Goal: Information Seeking & Learning: Check status

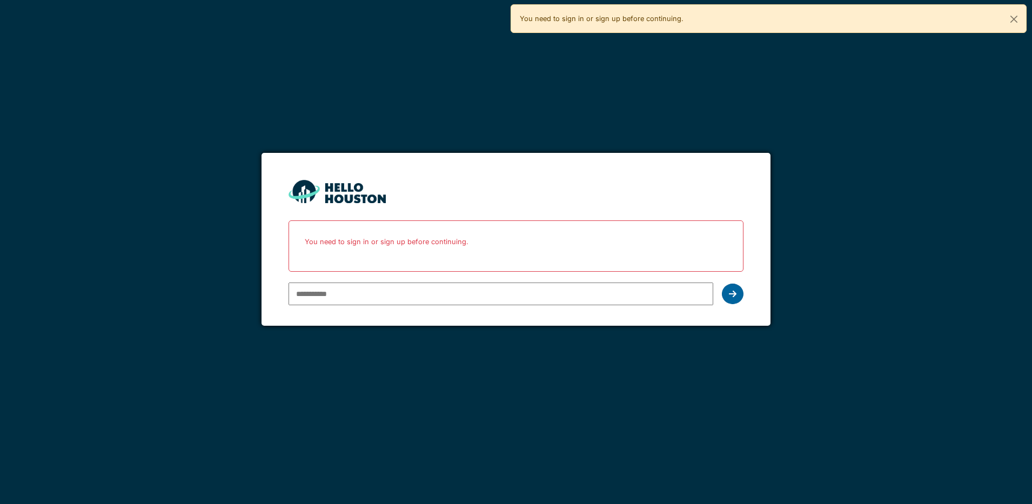
type input "**********"
click at [736, 294] on icon at bounding box center [733, 294] width 8 height 9
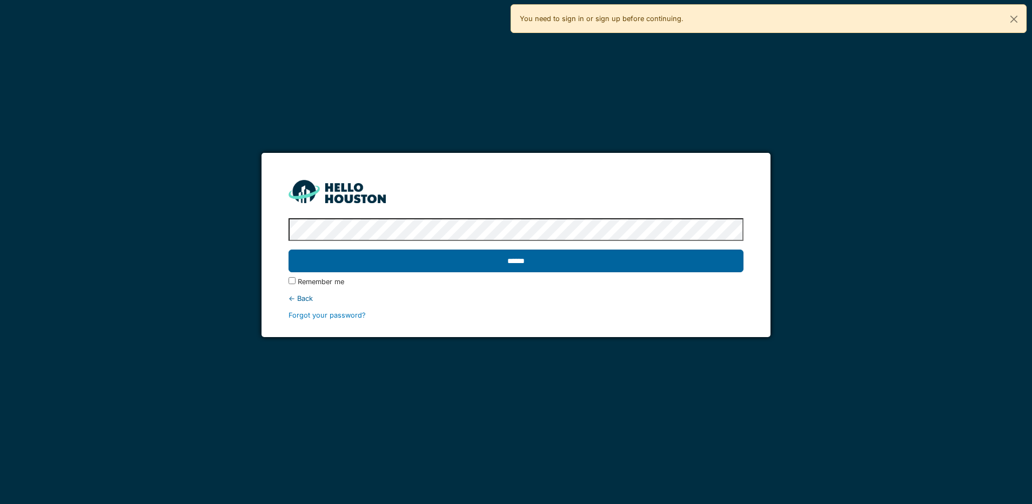
click at [564, 259] on input "******" at bounding box center [516, 261] width 455 height 23
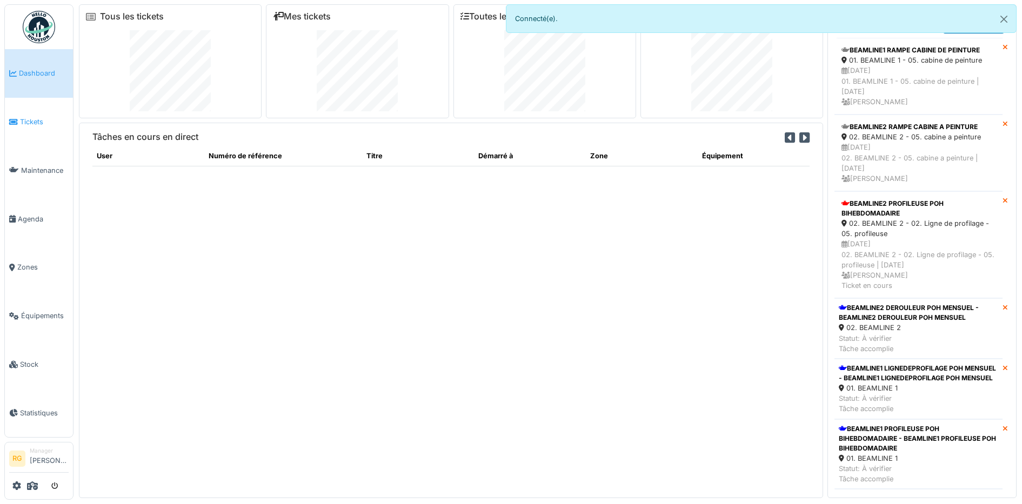
click at [35, 121] on span "Tickets" at bounding box center [44, 122] width 49 height 10
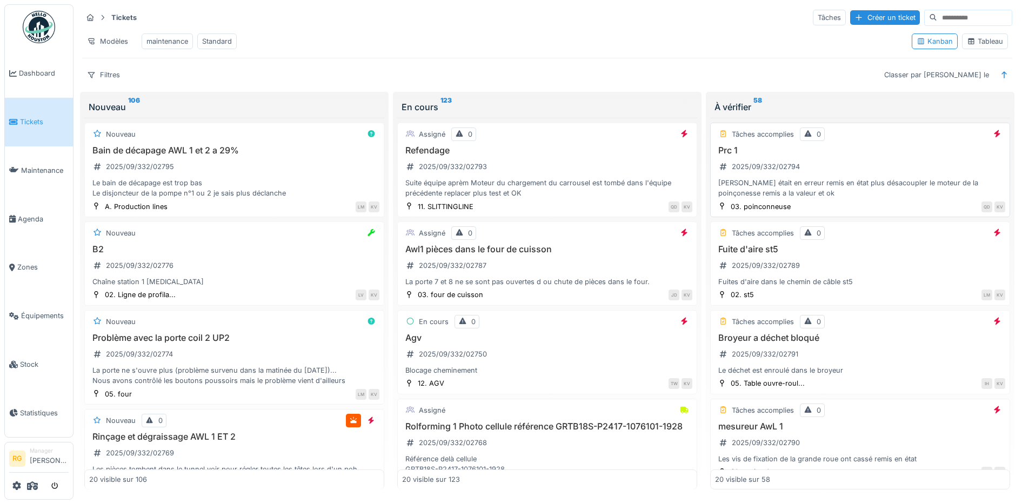
click at [883, 195] on div "[PERSON_NAME] était en erreur remis en état plus désacoupler le moteur de la po…" at bounding box center [860, 188] width 290 height 21
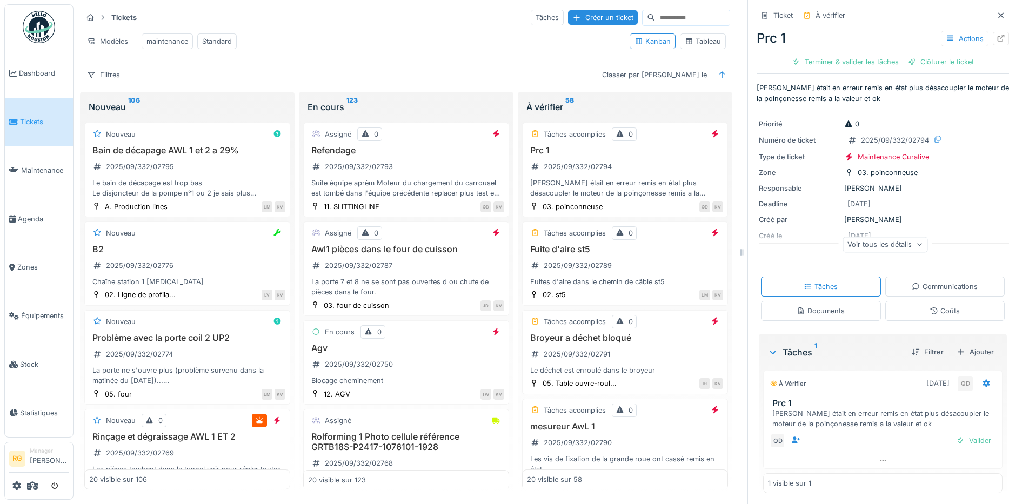
scroll to position [4, 0]
click at [998, 12] on icon at bounding box center [1000, 12] width 5 height 5
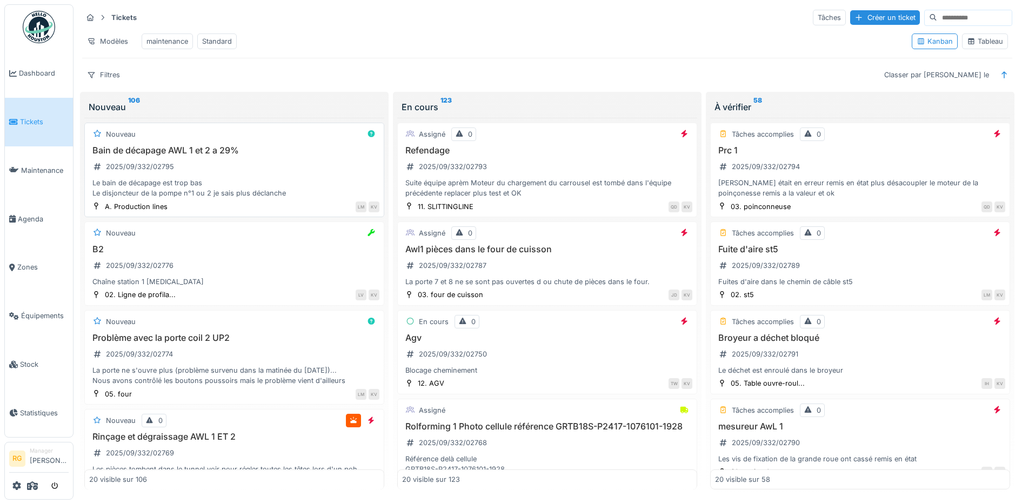
click at [248, 186] on div "Bain de décapage AWL 1 et 2 a 29% 2025/09/332/02795 Le bain de décapage est tro…" at bounding box center [234, 172] width 290 height 54
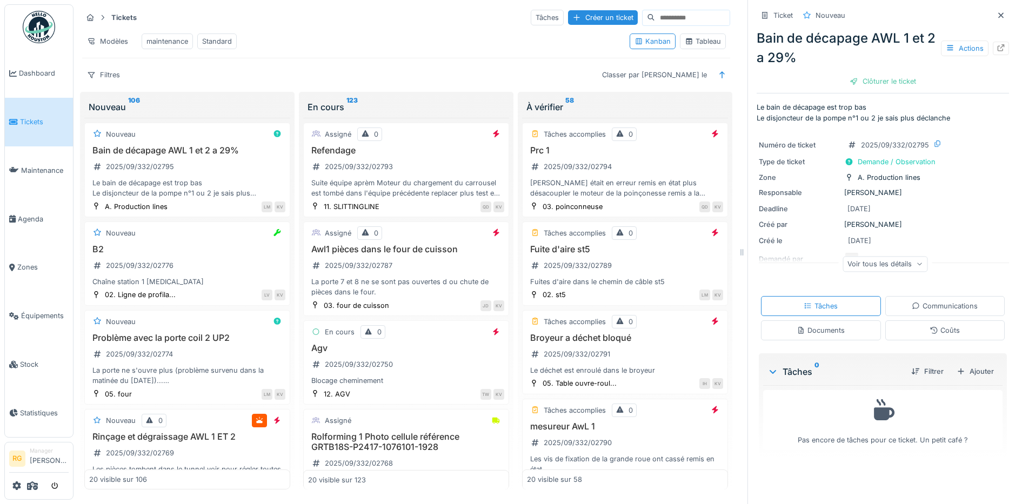
click at [805, 336] on div "Documents" at bounding box center [821, 330] width 48 height 10
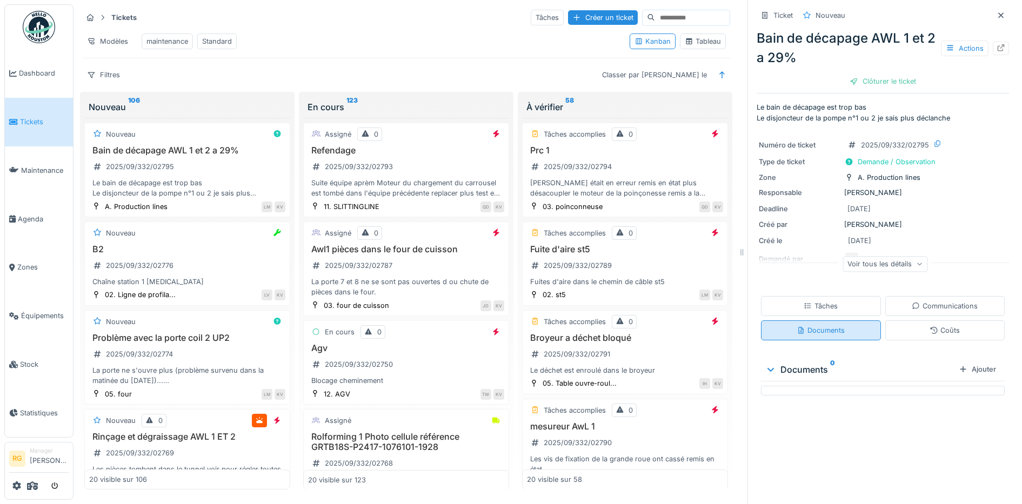
scroll to position [10, 0]
click at [811, 301] on div "Tâches" at bounding box center [821, 306] width 34 height 10
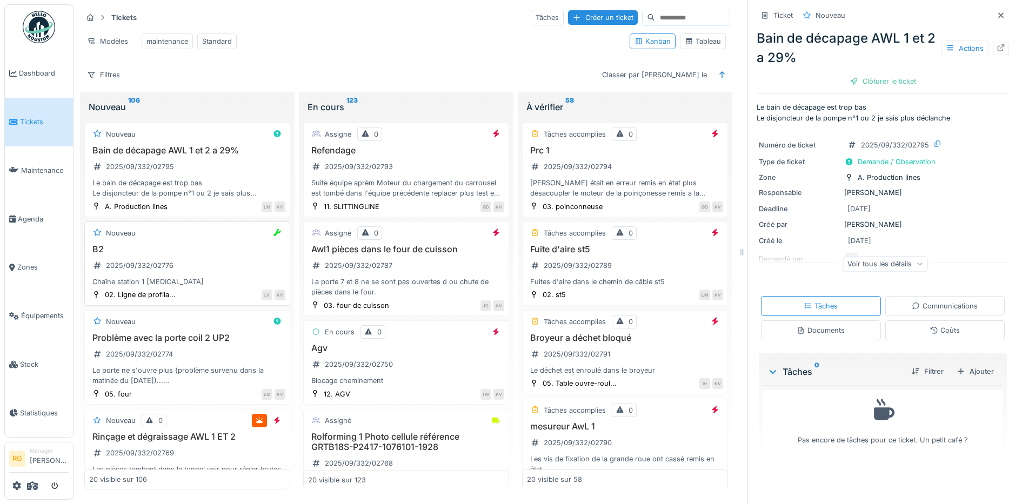
click at [207, 244] on h3 "B2" at bounding box center [187, 249] width 196 height 10
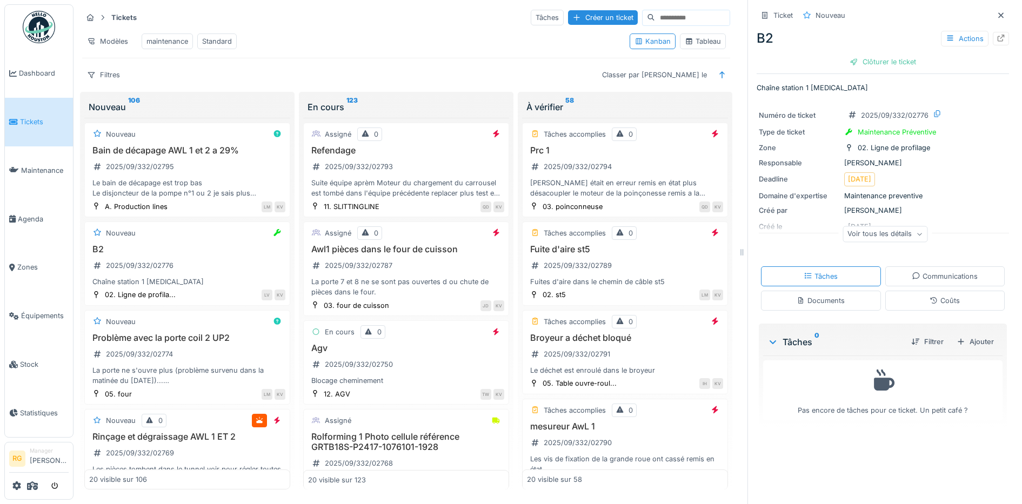
click at [916, 232] on icon at bounding box center [919, 234] width 6 height 5
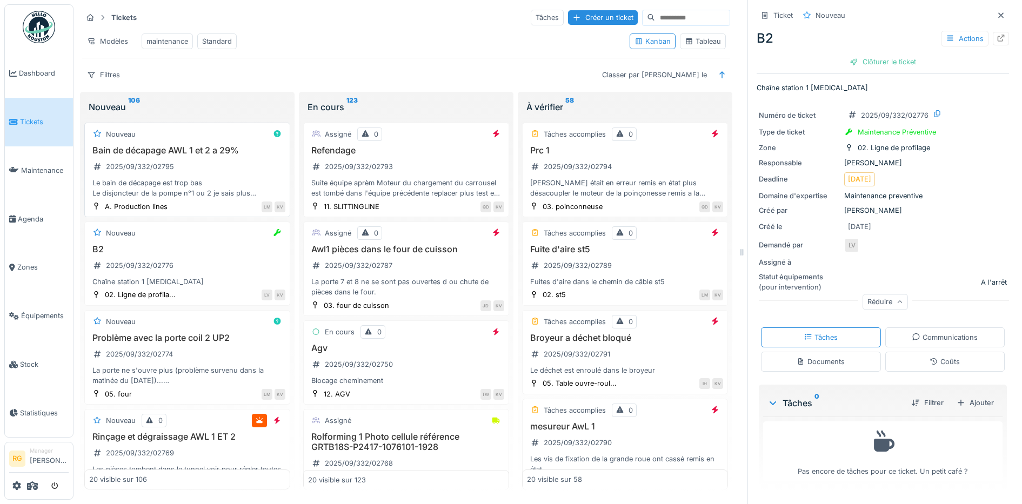
click at [210, 161] on div "Bain de décapage AWL 1 et 2 a 29% 2025/09/332/02795 Le bain de décapage est tro…" at bounding box center [187, 172] width 196 height 54
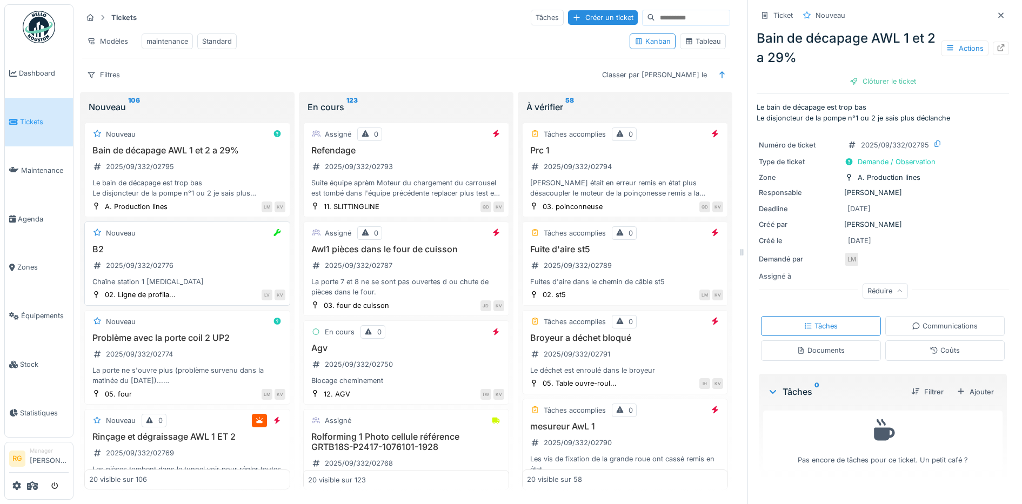
click at [188, 262] on div "B2 2025/09/332/02776 Chaîne station 1 rouleaux" at bounding box center [187, 265] width 196 height 43
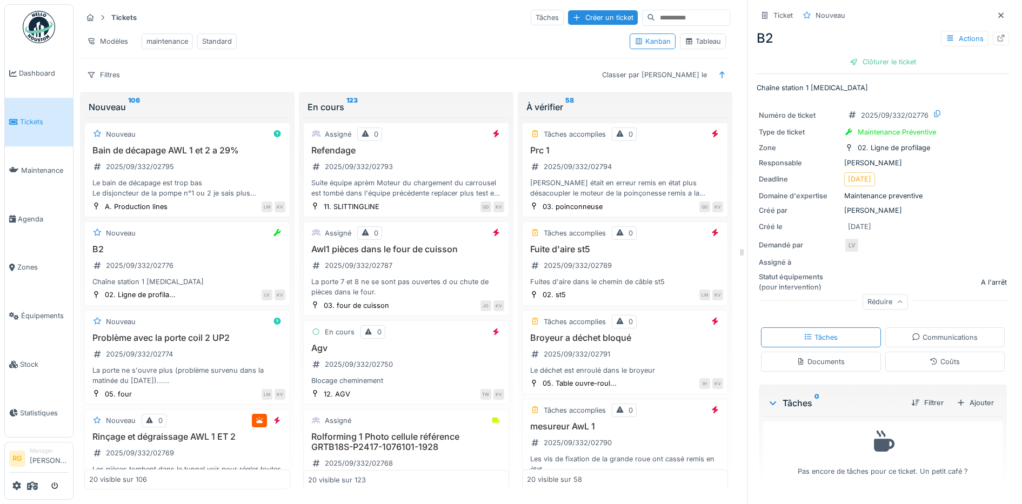
click at [814, 357] on div "Documents" at bounding box center [821, 362] width 48 height 10
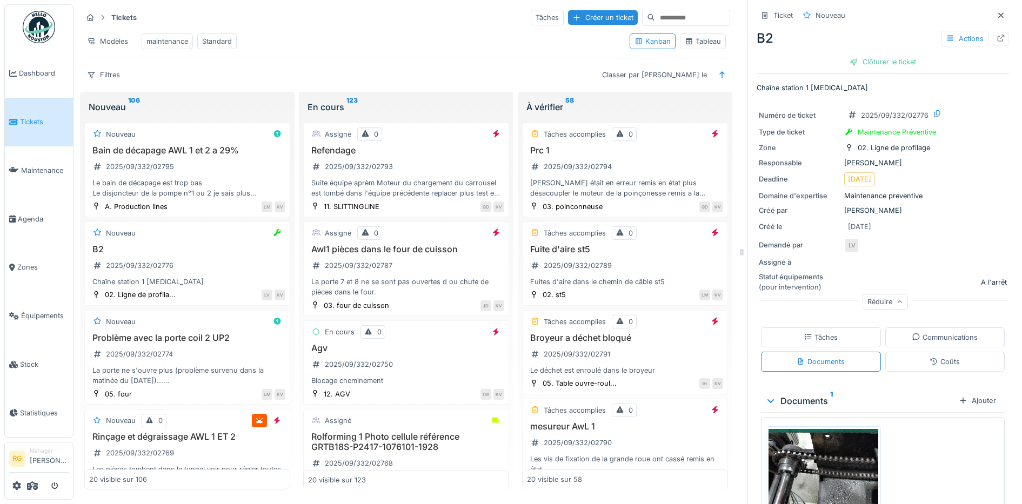
scroll to position [58, 0]
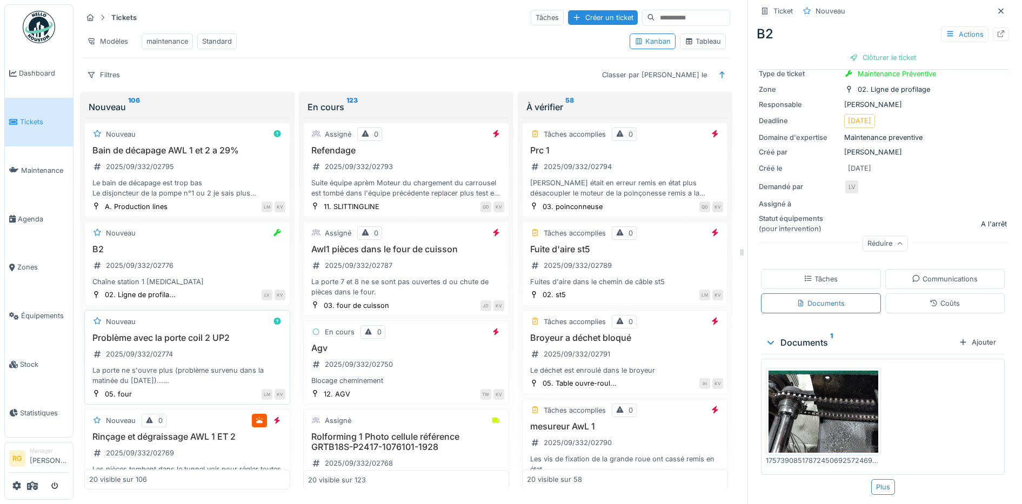
click at [198, 355] on div "Problème avec la porte coil 2 UP2 2025/09/332/02774 La porte ne s'ouvre plus (p…" at bounding box center [187, 360] width 196 height 54
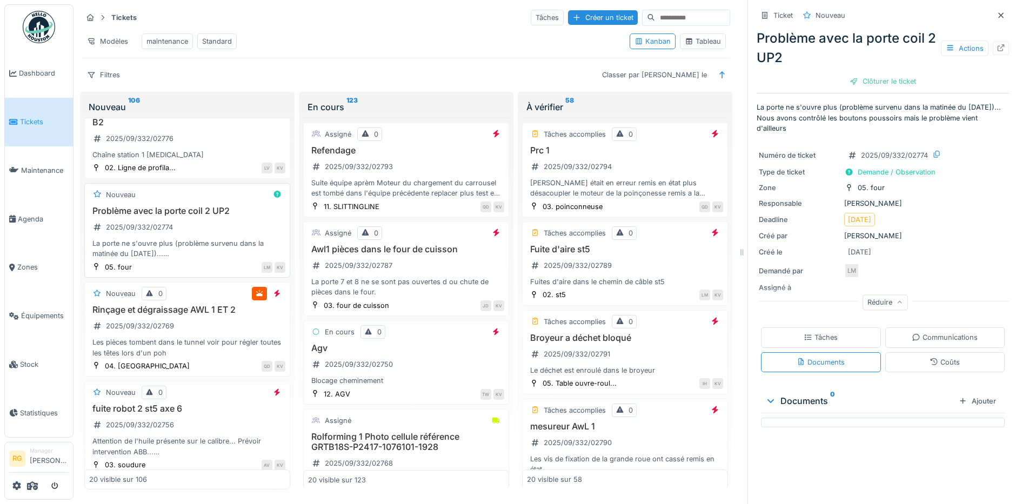
scroll to position [135, 0]
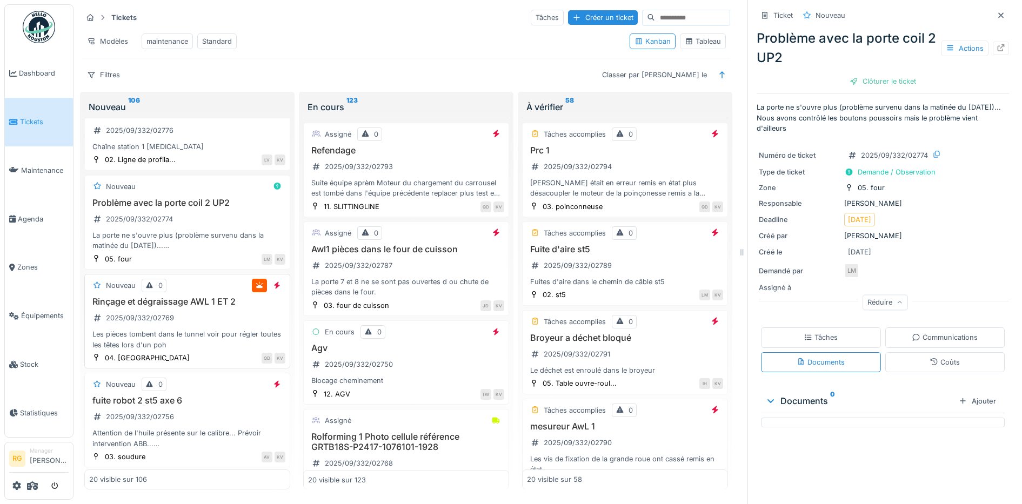
click at [205, 315] on div "Rinçage et dégraissage AWL 1 ET 2 2025/09/332/02769 Les pièces tombent dans le …" at bounding box center [187, 324] width 196 height 54
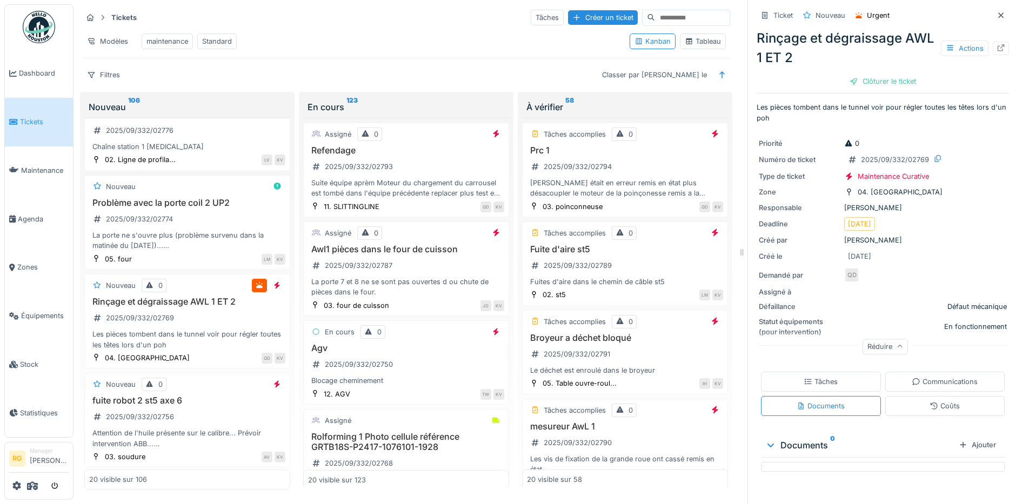
click at [813, 377] on div "Tâches" at bounding box center [821, 382] width 34 height 10
click at [813, 401] on div "Documents" at bounding box center [821, 406] width 48 height 10
click at [813, 377] on div "Tâches" at bounding box center [821, 382] width 34 height 10
click at [806, 401] on div "Documents" at bounding box center [821, 406] width 48 height 10
click at [812, 377] on div "Tâches" at bounding box center [821, 382] width 34 height 10
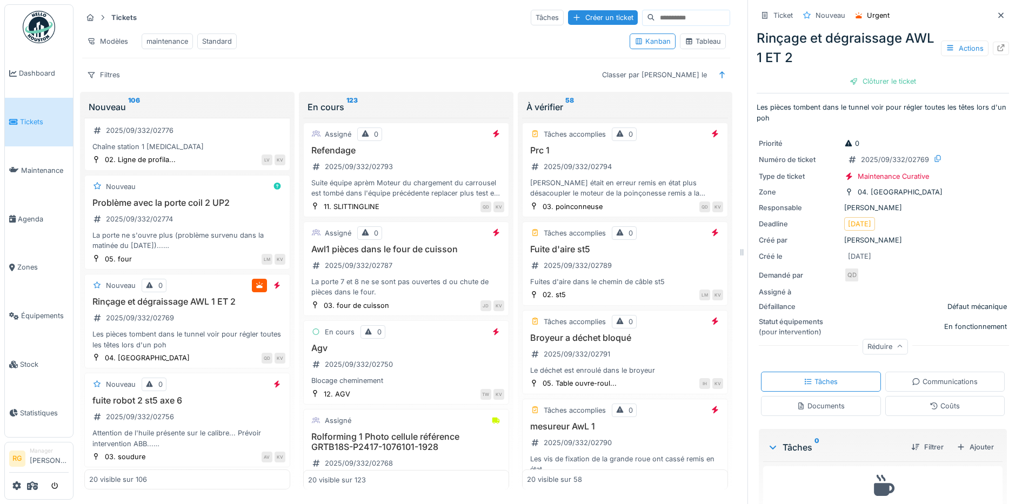
click at [818, 401] on div "Documents" at bounding box center [821, 406] width 48 height 10
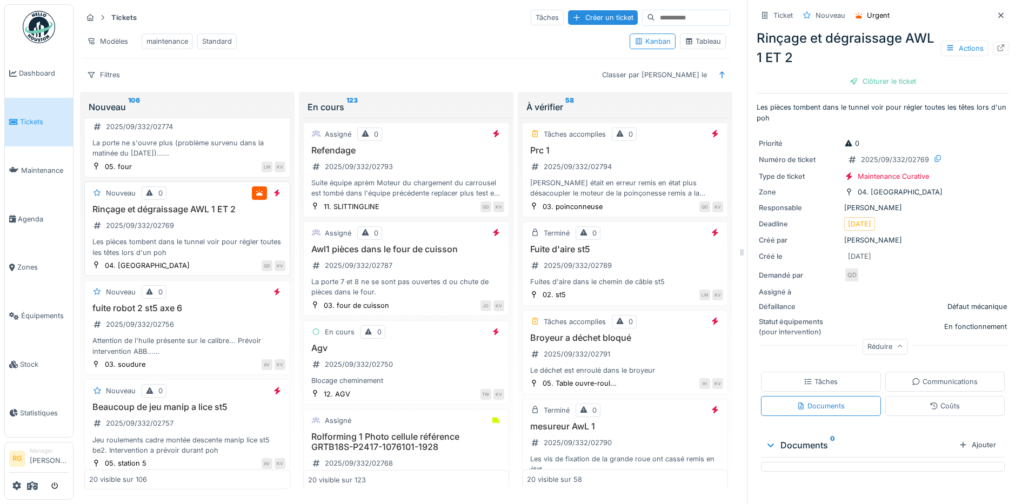
scroll to position [270, 0]
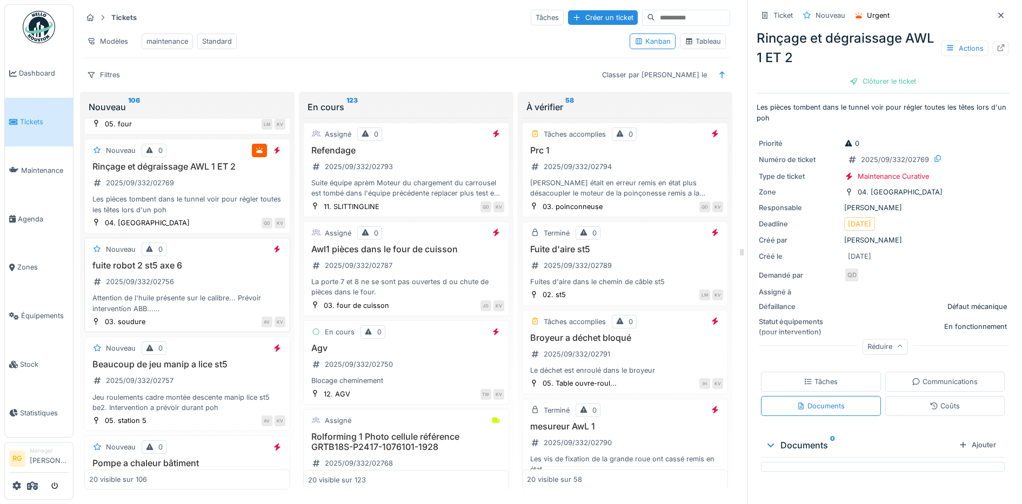
click at [192, 278] on div "fuite robot 2 st5 axe 6 2025/09/332/02756 Attention de l'huile présente sur le …" at bounding box center [187, 287] width 196 height 54
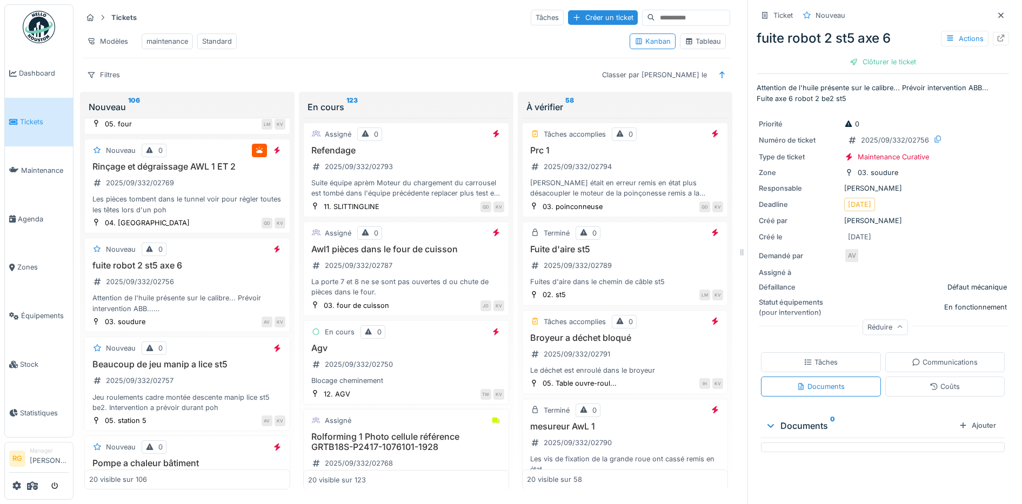
click at [819, 357] on div "Tâches" at bounding box center [821, 362] width 34 height 10
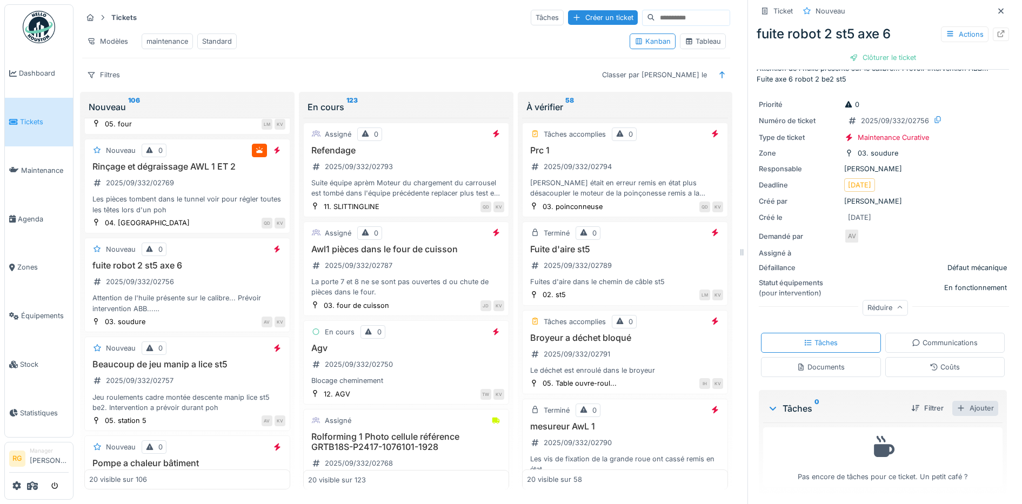
click at [961, 401] on div "Ajouter" at bounding box center [975, 408] width 46 height 15
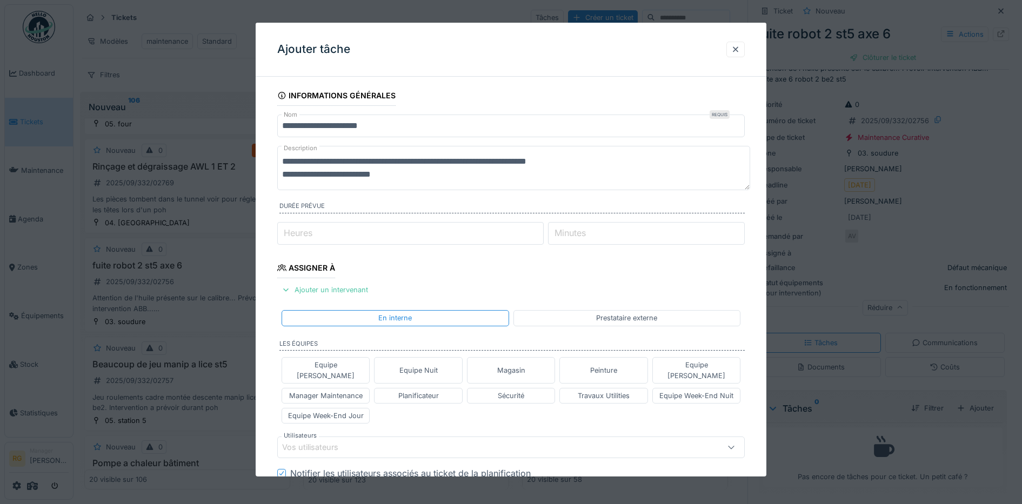
click at [360, 442] on div "Vos utilisateurs" at bounding box center [484, 448] width 404 height 12
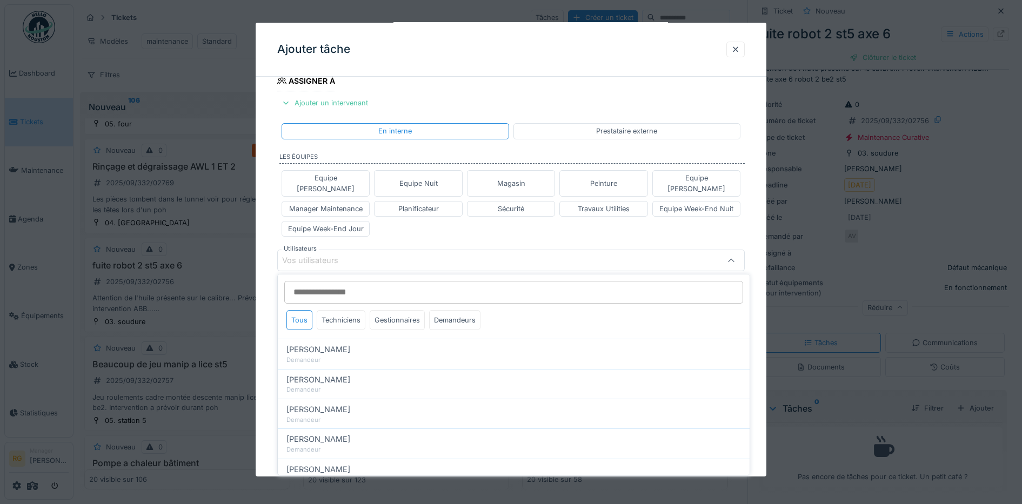
scroll to position [188, 0]
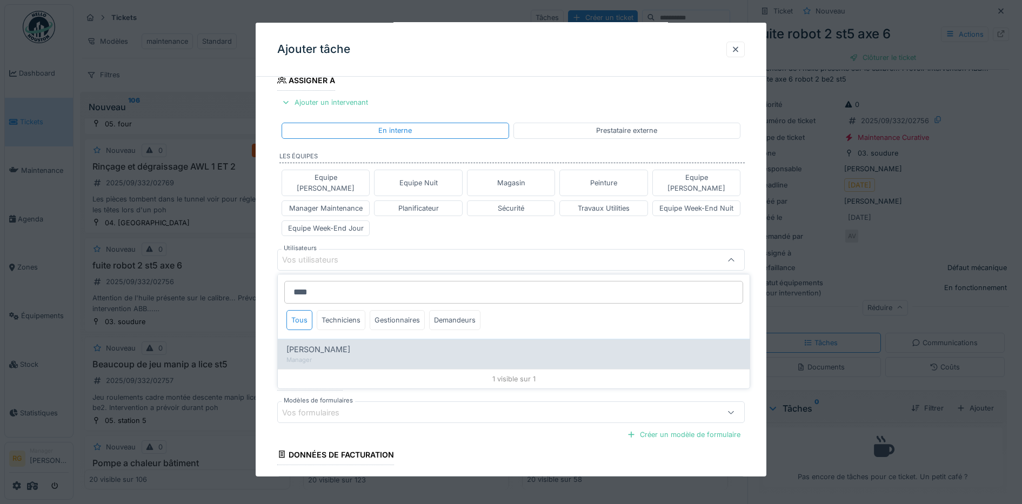
type input "****"
click at [333, 344] on span "Kjell Vanassche" at bounding box center [318, 350] width 64 height 12
type input "*****"
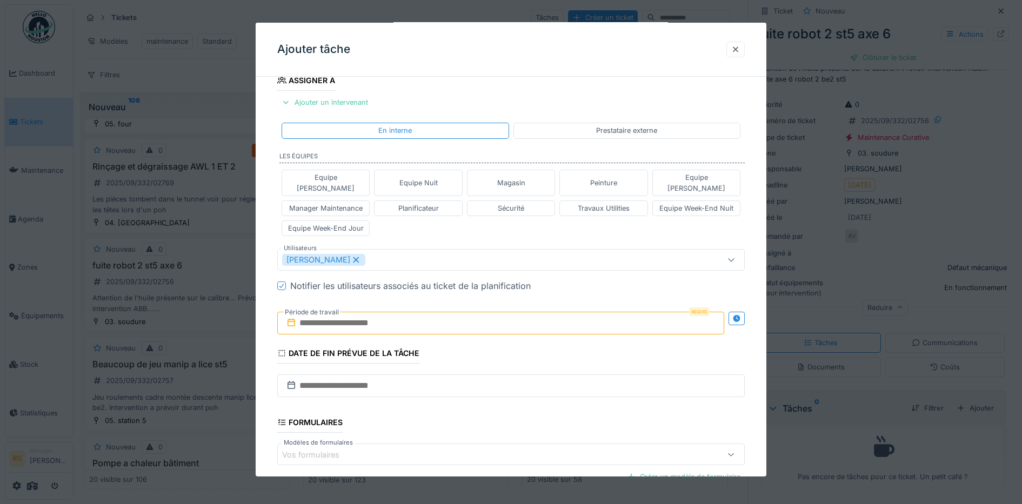
click at [438, 226] on div "Equipe Anthony Equipe Nuit Magasin Peinture Equipe Jean-Claude Manager Maintena…" at bounding box center [511, 202] width 468 height 75
click at [332, 312] on input "text" at bounding box center [500, 323] width 447 height 23
click at [545, 345] on h2 "septembre 2025" at bounding box center [503, 350] width 130 height 10
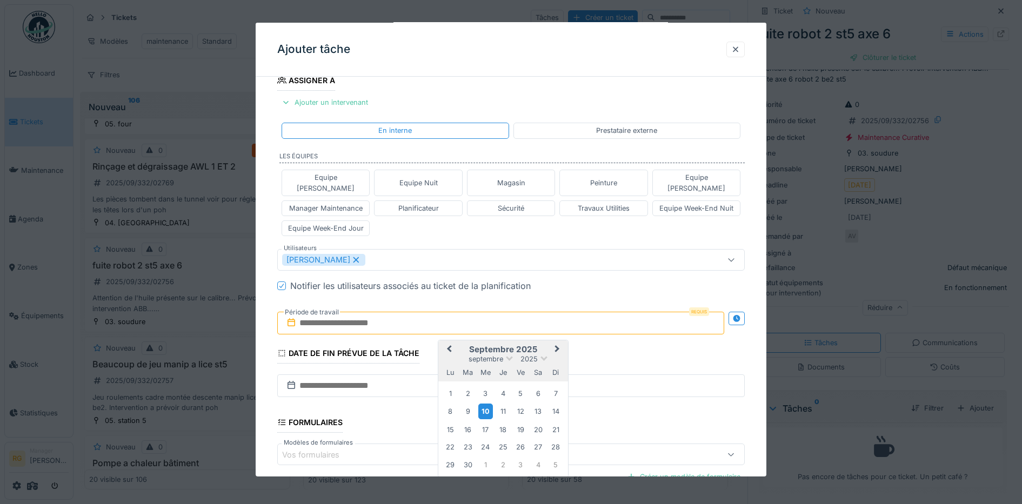
click at [486, 404] on div "10" at bounding box center [485, 412] width 15 height 16
click at [519, 423] on div "19" at bounding box center [520, 430] width 15 height 15
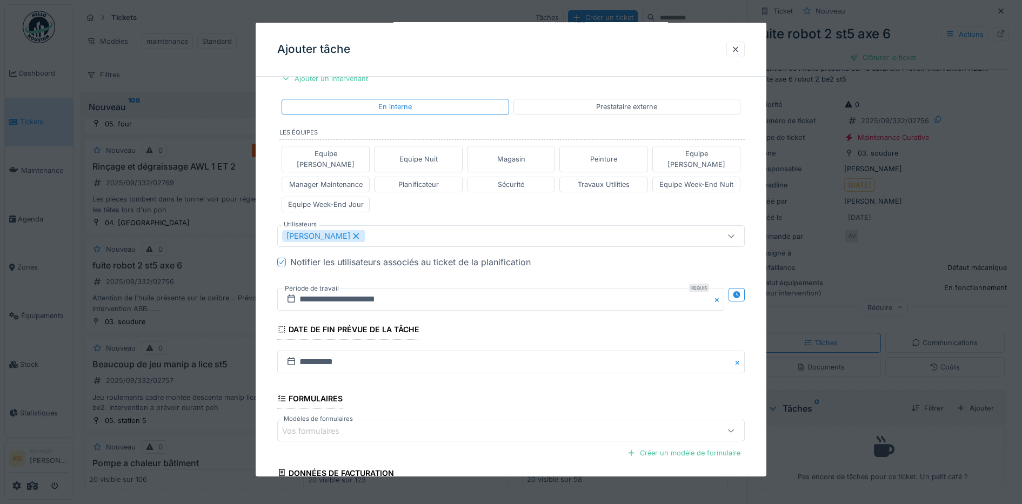
scroll to position [302, 0]
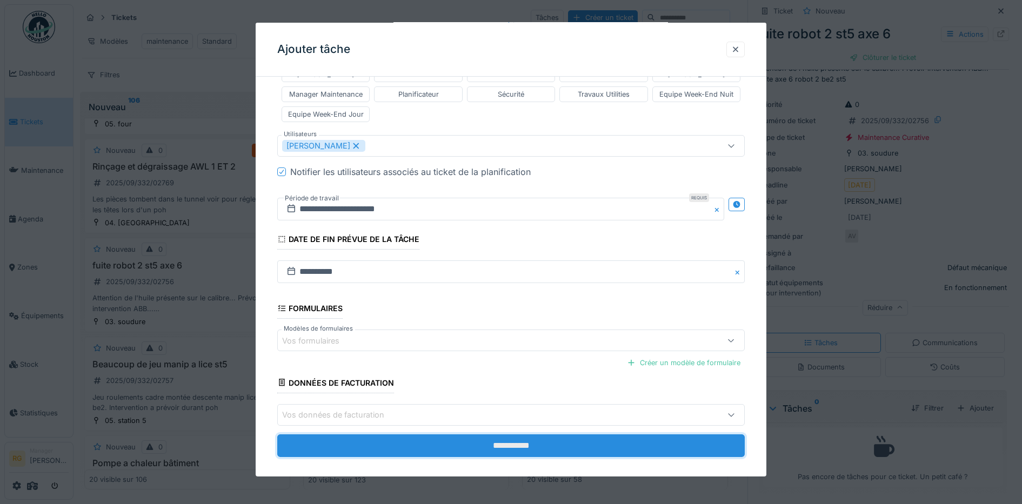
click at [530, 435] on input "**********" at bounding box center [511, 446] width 468 height 23
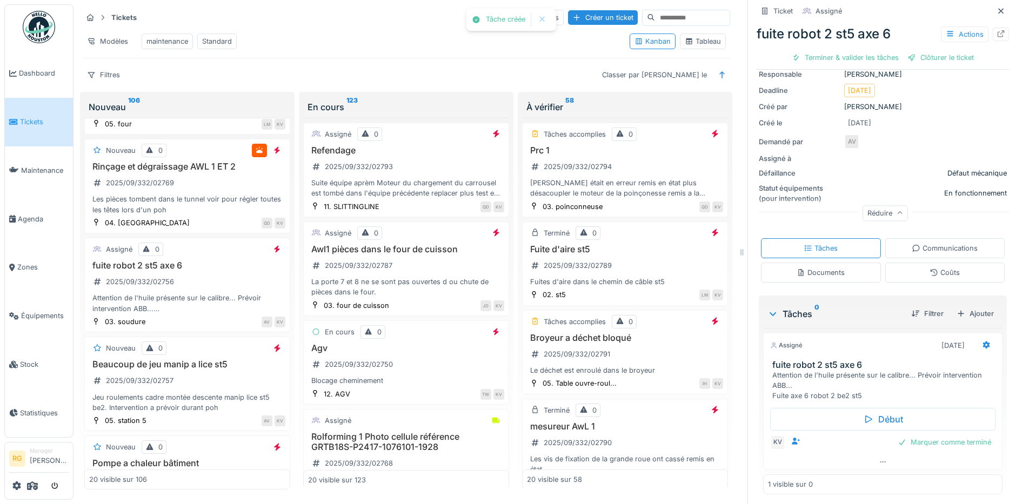
scroll to position [117, 0]
click at [811, 264] on div "Documents" at bounding box center [821, 269] width 48 height 10
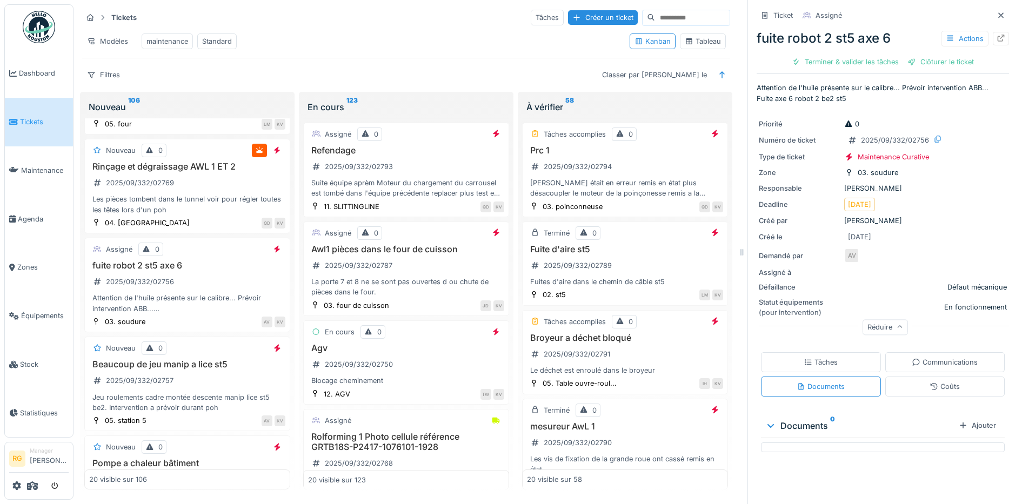
click at [804, 357] on div "Tâches" at bounding box center [821, 362] width 34 height 10
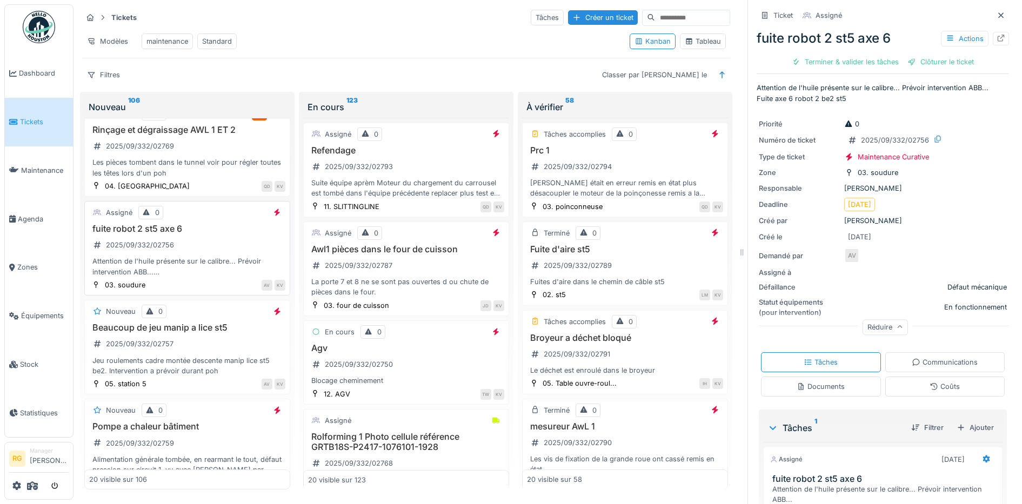
scroll to position [338, 0]
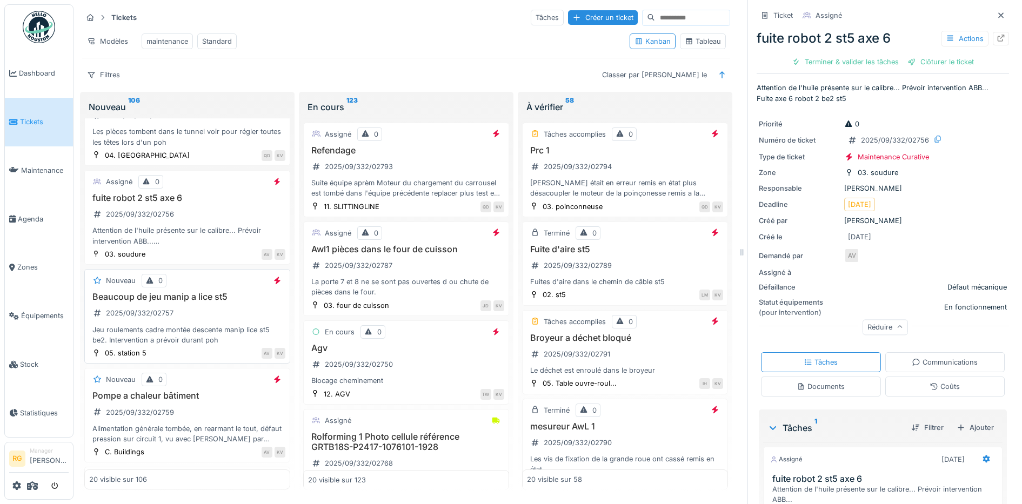
click at [195, 310] on div "Beaucoup de jeu manip a lice st5 2025/09/332/02757 Jeu roulements cadre montée …" at bounding box center [187, 319] width 196 height 54
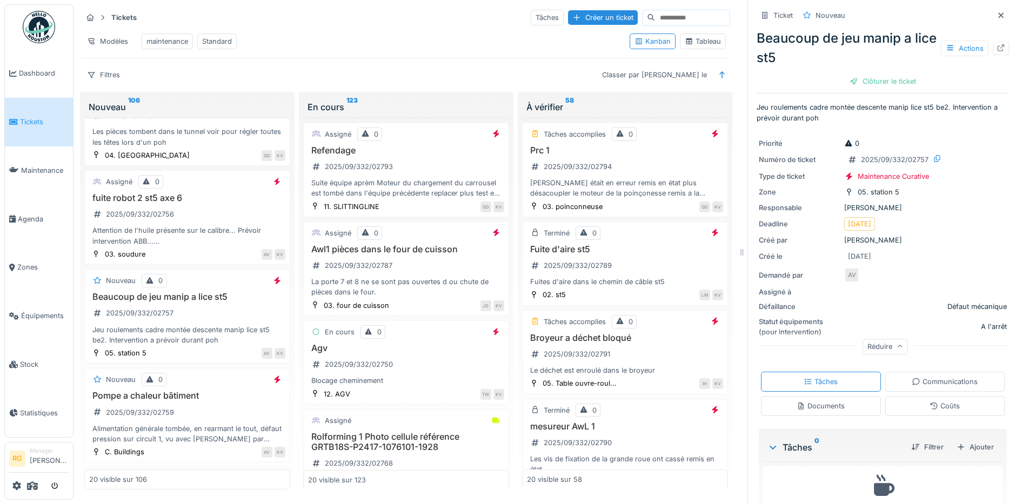
click at [813, 401] on div "Documents" at bounding box center [821, 406] width 48 height 10
click at [814, 377] on div "Tâches" at bounding box center [821, 382] width 34 height 10
click at [819, 401] on div "Documents" at bounding box center [821, 406] width 48 height 10
click at [817, 377] on div "Tâches" at bounding box center [821, 382] width 34 height 10
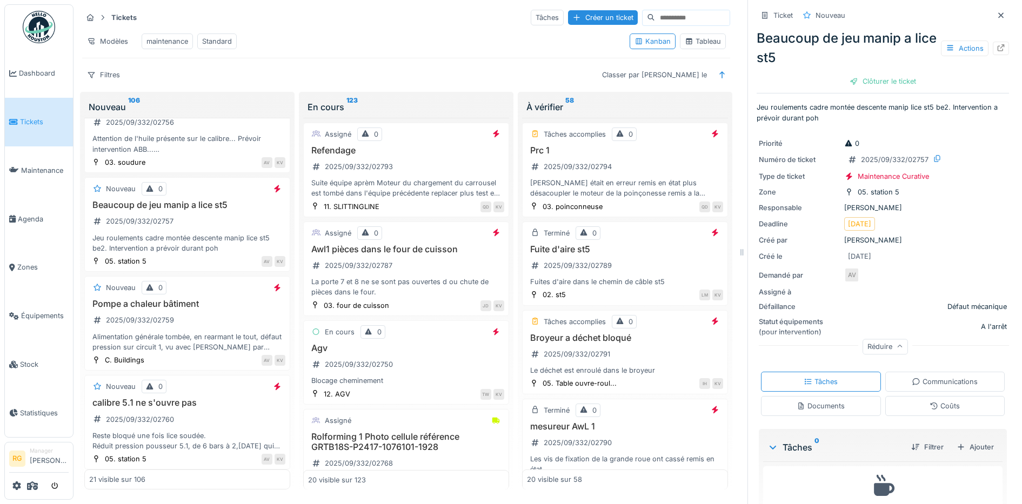
scroll to position [560, 0]
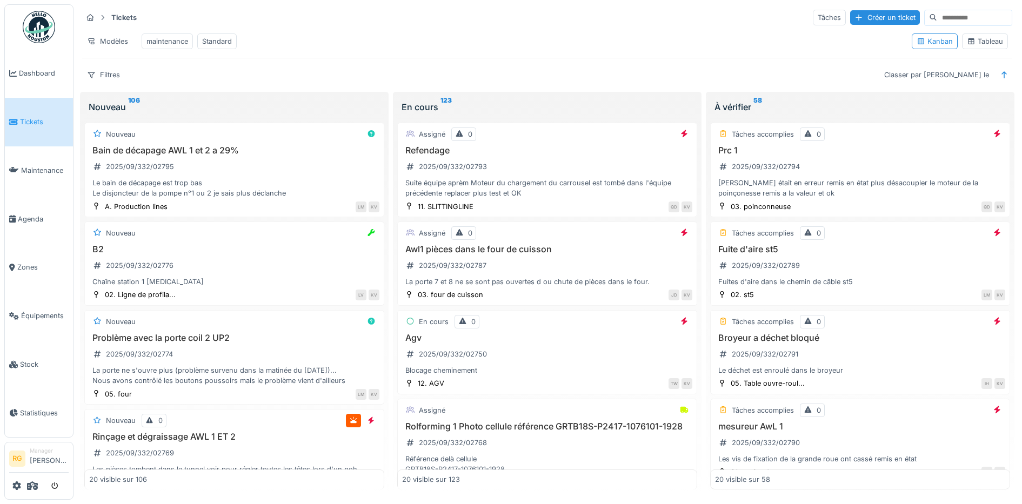
click at [979, 46] on div "Tableau" at bounding box center [985, 41] width 36 height 10
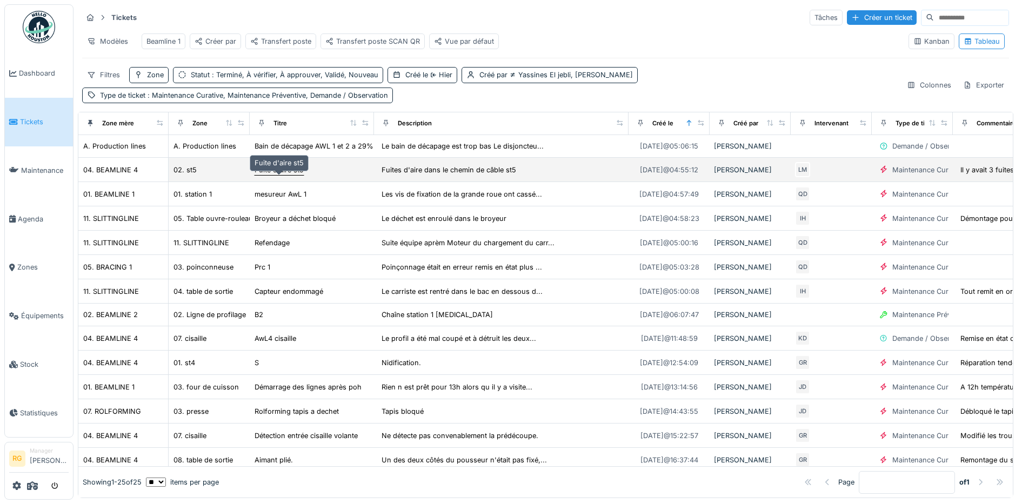
click at [281, 175] on div "Fuite d'aire st5" at bounding box center [279, 170] width 49 height 10
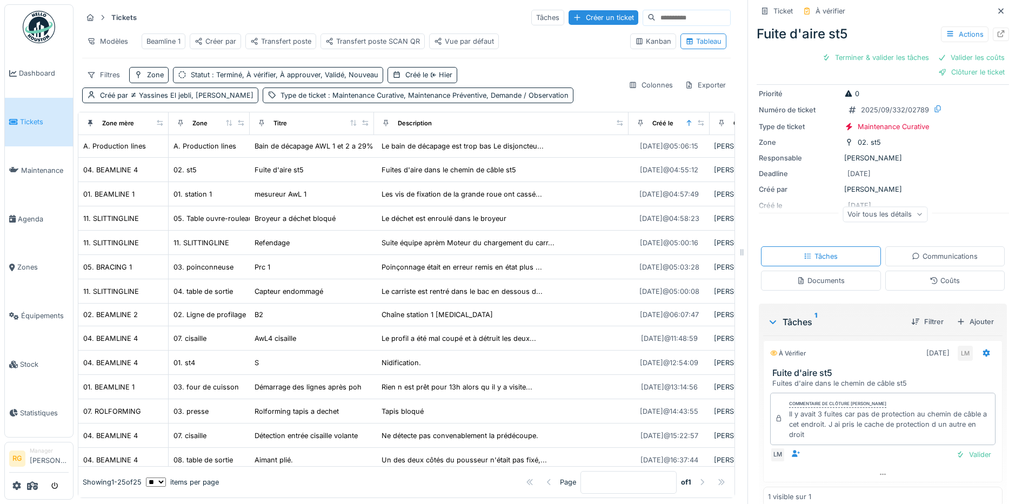
scroll to position [52, 0]
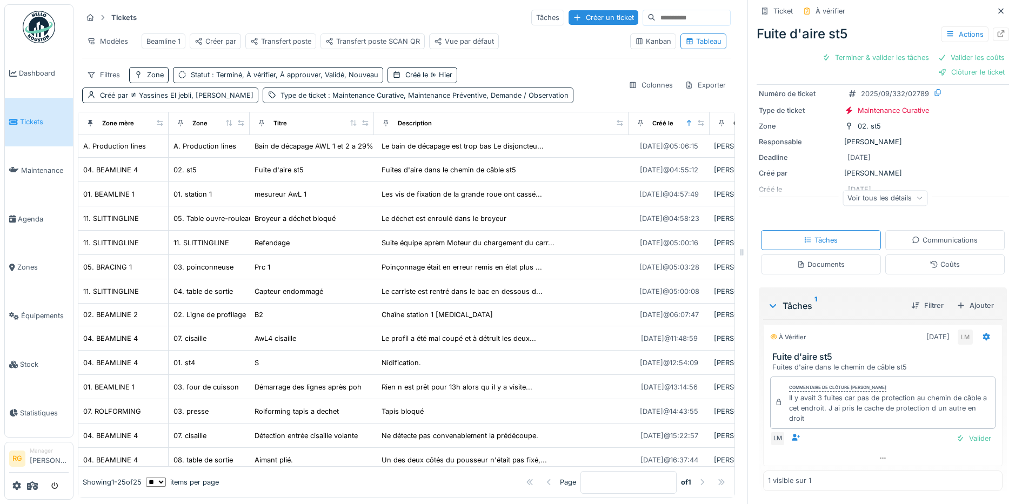
click at [818, 267] on div "Documents" at bounding box center [821, 264] width 48 height 10
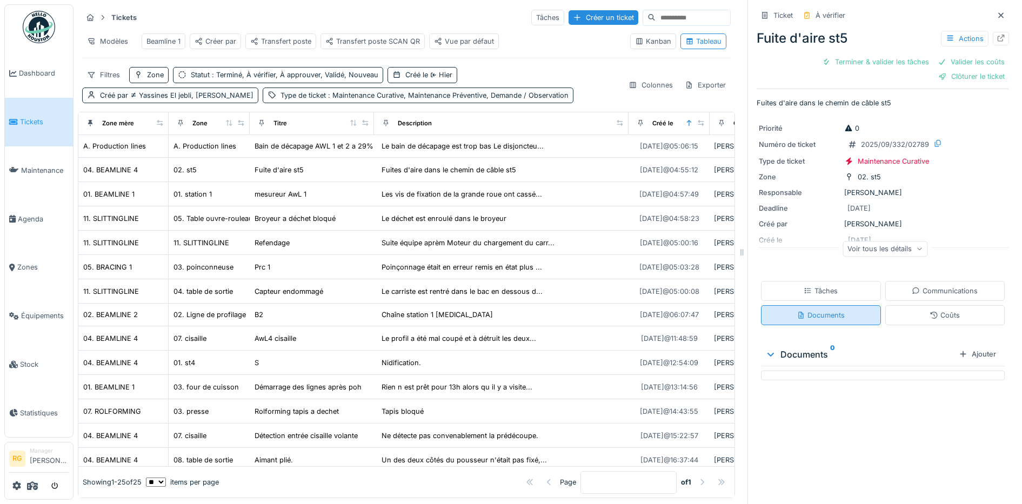
scroll to position [0, 0]
click at [804, 286] on div "Tâches" at bounding box center [821, 291] width 34 height 10
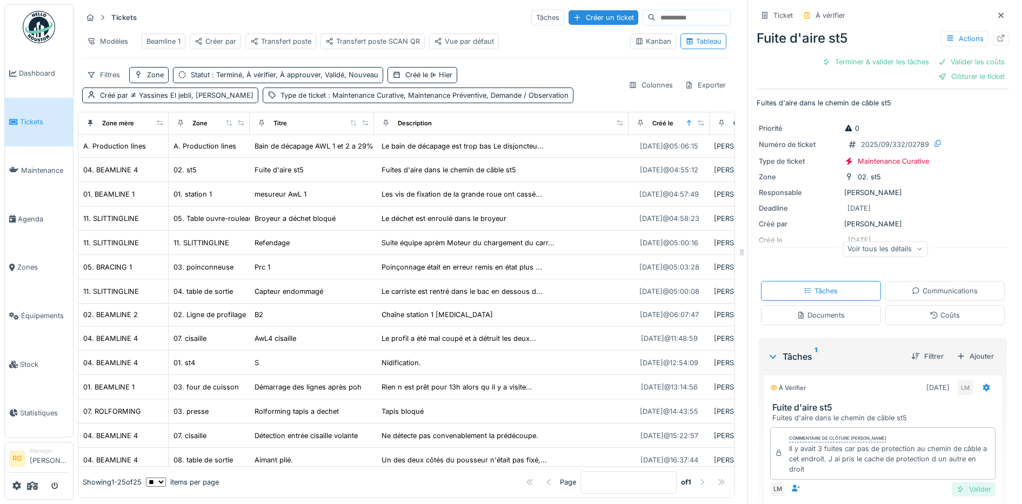
click at [960, 482] on div "Valider" at bounding box center [974, 489] width 44 height 15
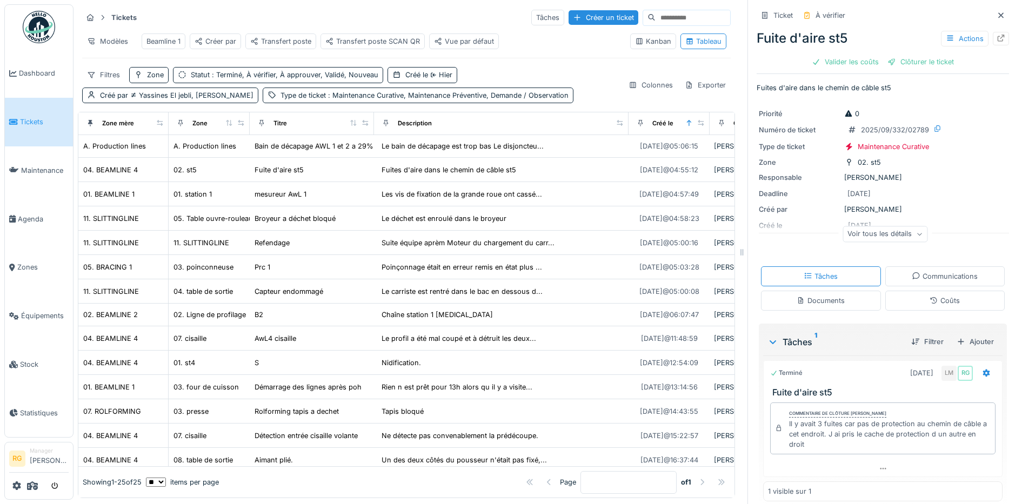
click at [932, 296] on div "Coûts" at bounding box center [945, 301] width 30 height 10
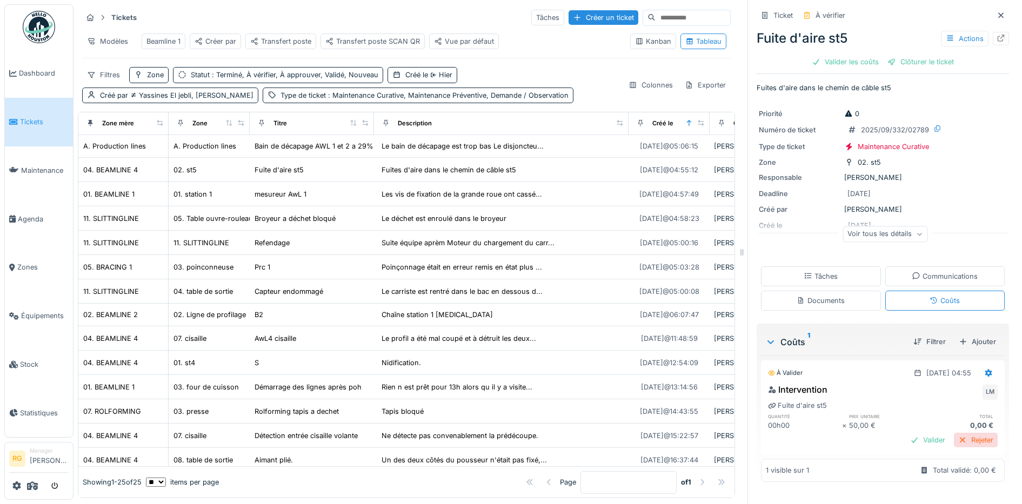
click at [967, 434] on div "Rejeter" at bounding box center [976, 440] width 44 height 15
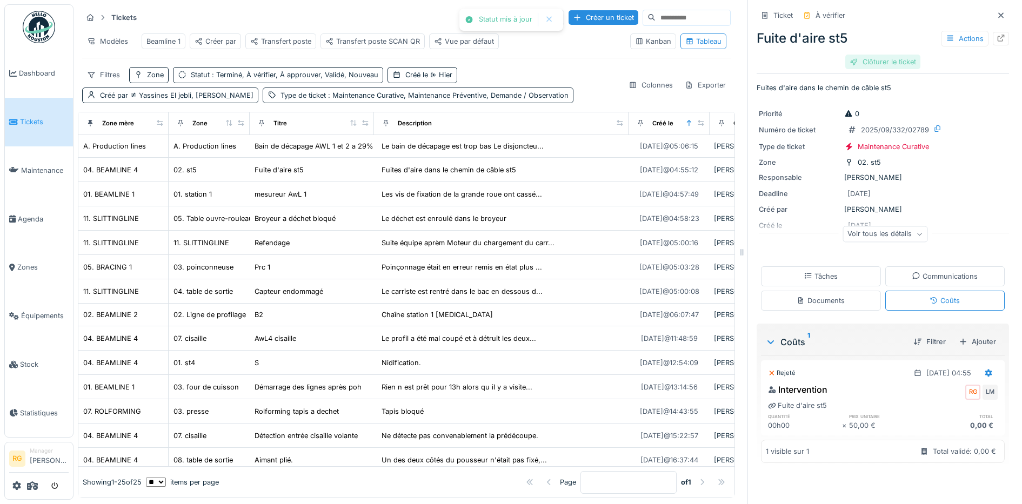
click at [866, 55] on div "Clôturer le ticket" at bounding box center [882, 62] width 75 height 15
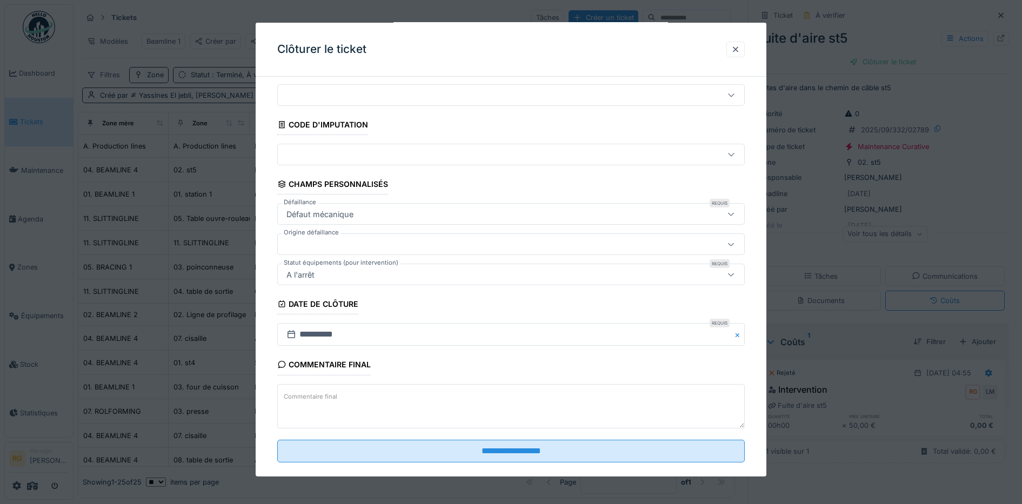
scroll to position [46, 0]
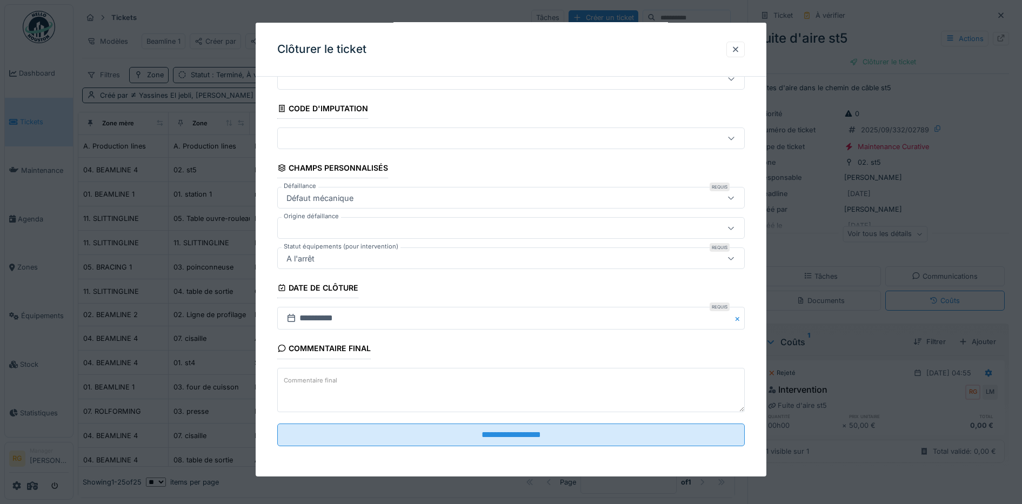
click at [334, 385] on label "Commentaire final" at bounding box center [311, 381] width 58 height 14
click at [334, 385] on textarea "Commentaire final" at bounding box center [511, 390] width 468 height 44
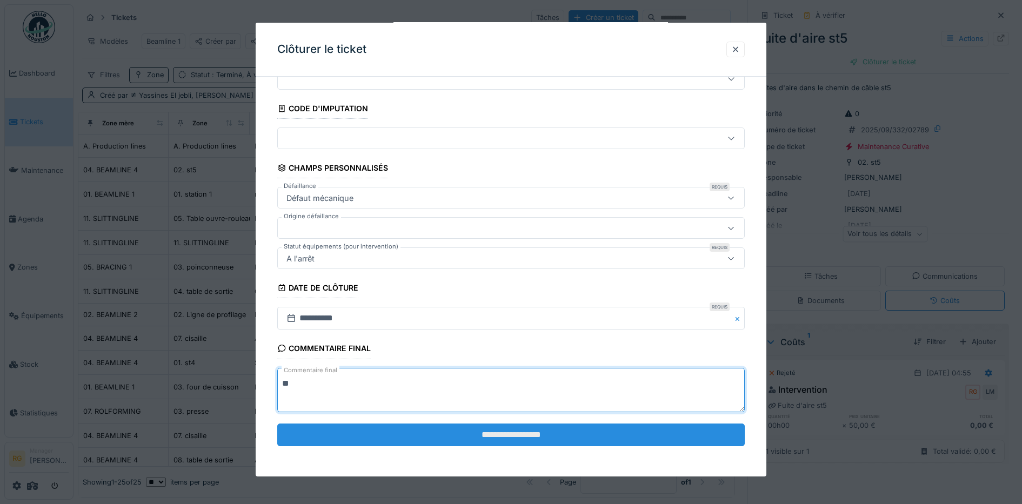
type textarea "**"
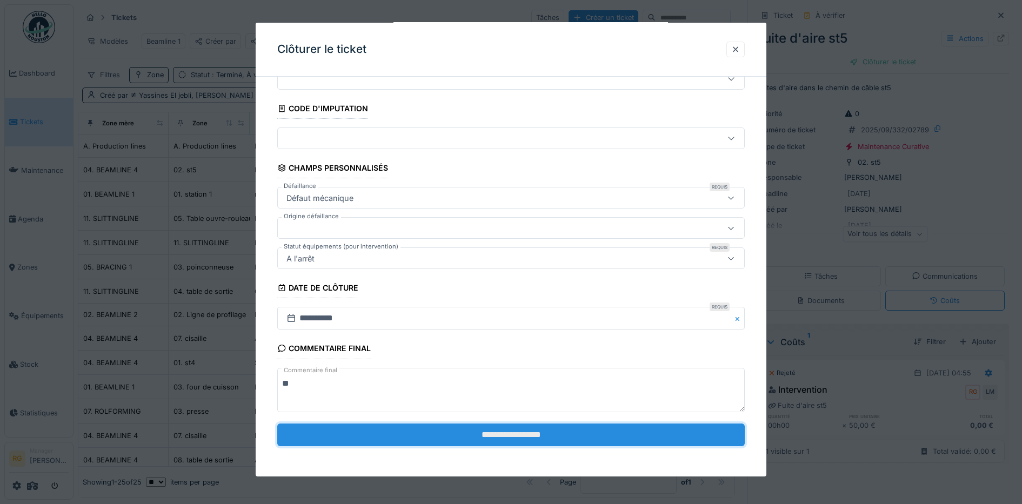
click at [493, 431] on input "**********" at bounding box center [511, 435] width 468 height 23
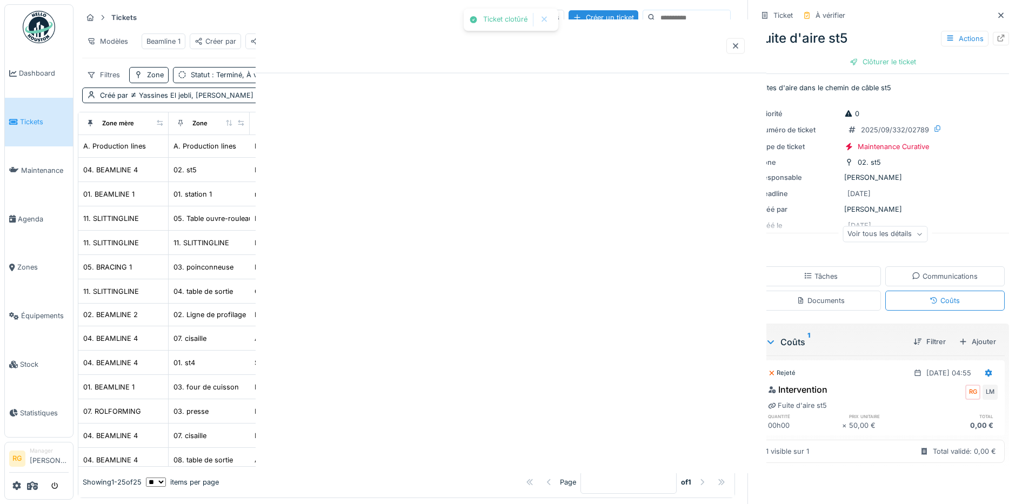
scroll to position [0, 0]
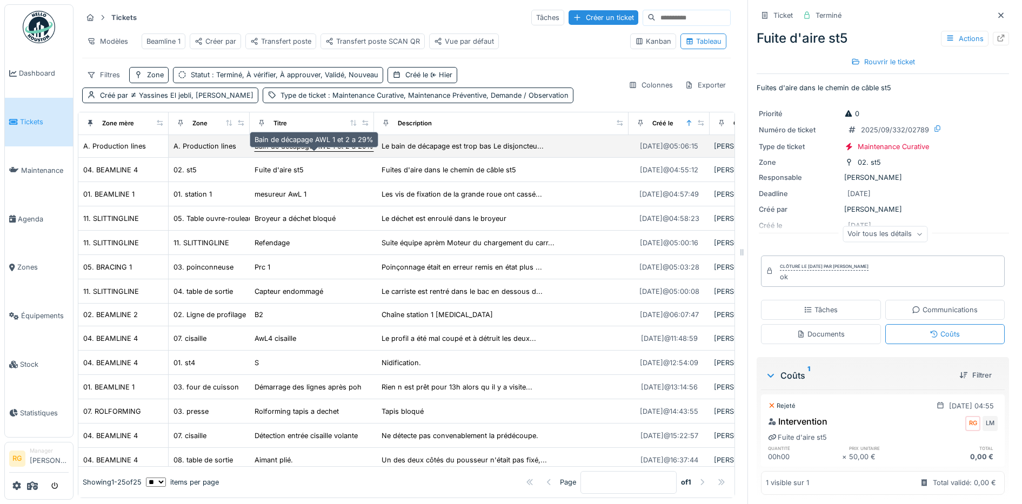
click at [293, 150] on div "Bain de décapage AWL 1 et 2 a 29%" at bounding box center [314, 146] width 119 height 10
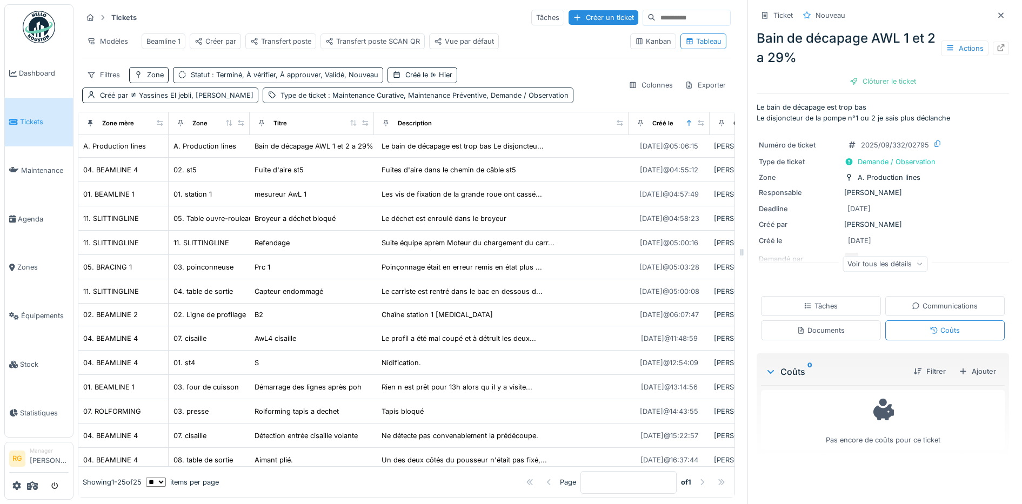
click at [804, 301] on div "Tâches" at bounding box center [821, 306] width 34 height 10
click at [803, 325] on div "Documents" at bounding box center [821, 330] width 48 height 10
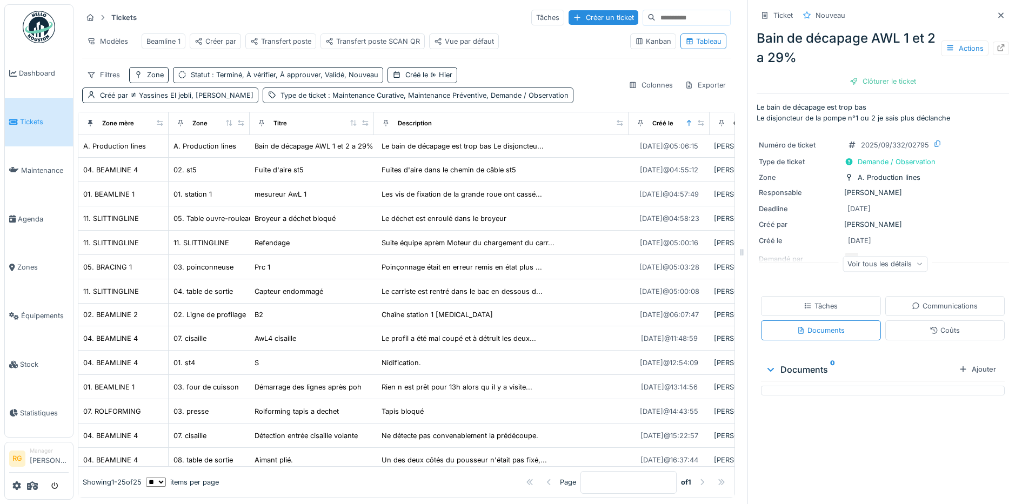
click at [804, 301] on div "Tâches" at bounding box center [821, 306] width 34 height 10
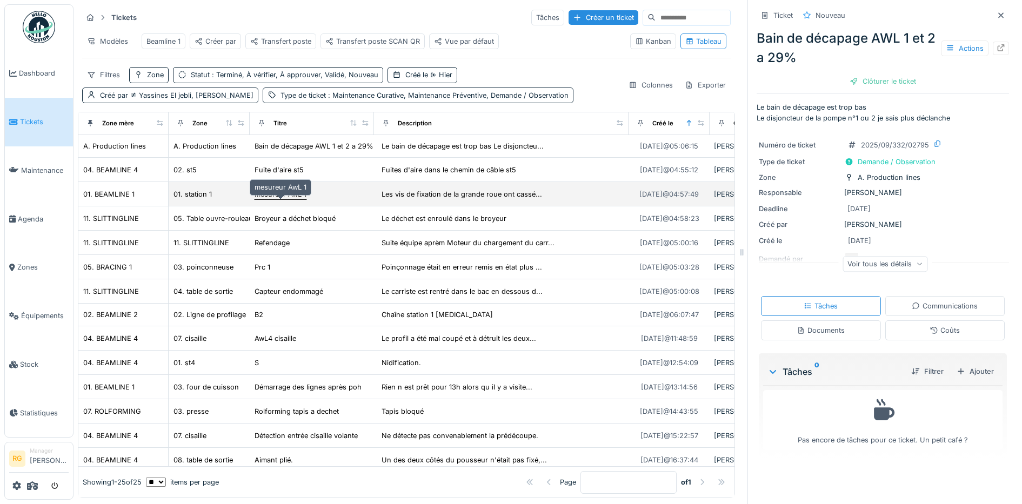
click at [277, 196] on div "mesureur AwL 1" at bounding box center [281, 194] width 52 height 10
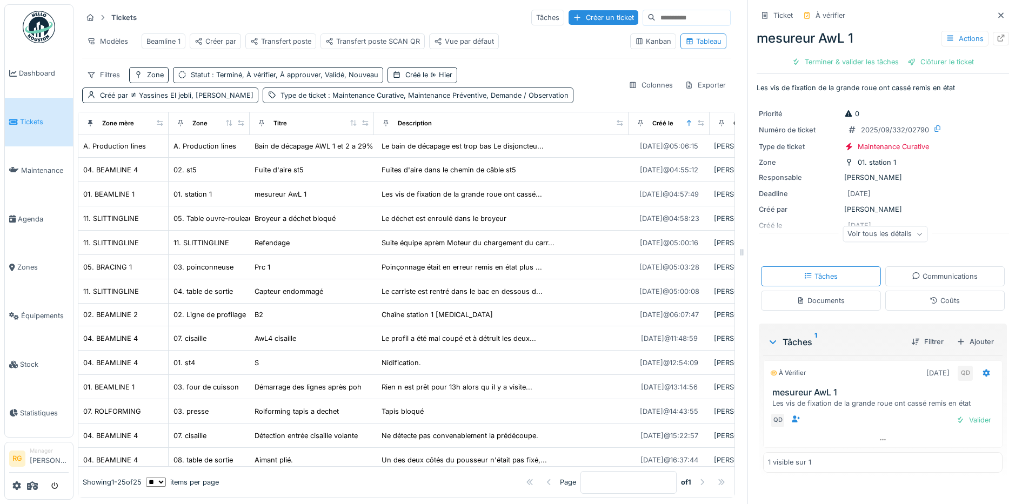
click at [813, 296] on div "Documents" at bounding box center [821, 301] width 48 height 10
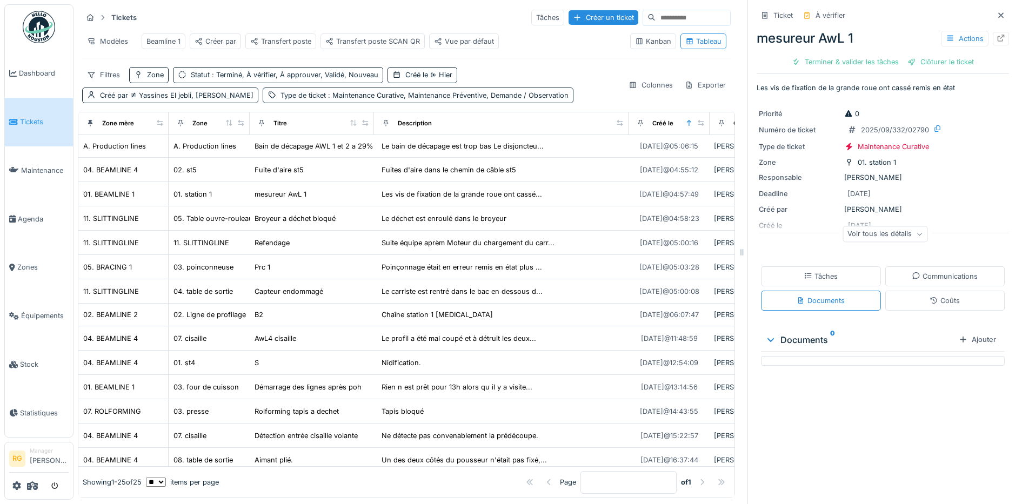
click at [809, 271] on div "Tâches" at bounding box center [821, 276] width 34 height 10
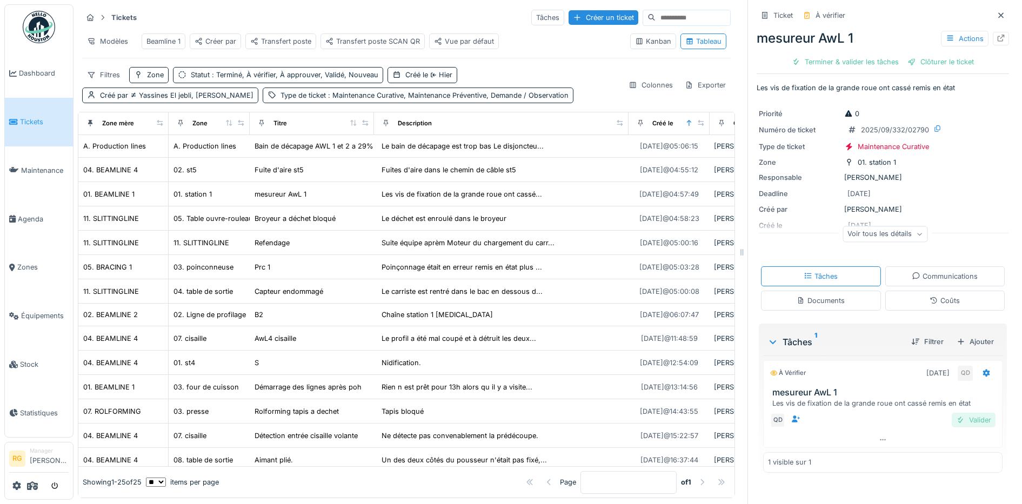
click at [961, 413] on div "Valider" at bounding box center [974, 420] width 44 height 15
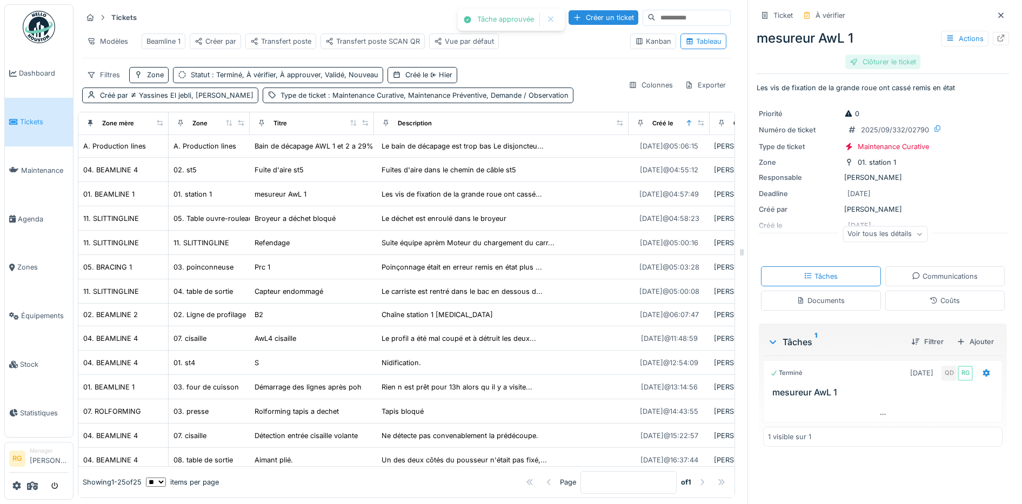
click at [874, 55] on div "Clôturer le ticket" at bounding box center [882, 62] width 75 height 15
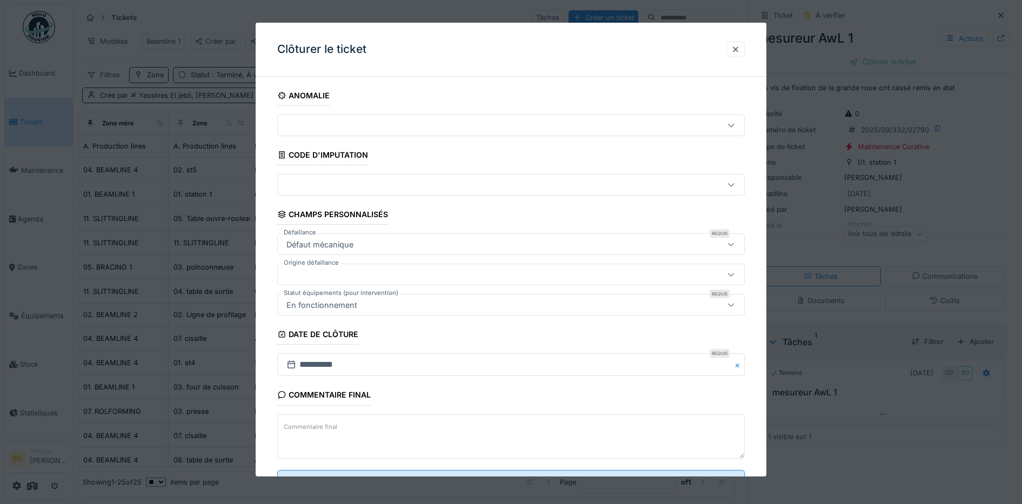
click at [345, 435] on textarea "Commentaire final" at bounding box center [511, 437] width 468 height 44
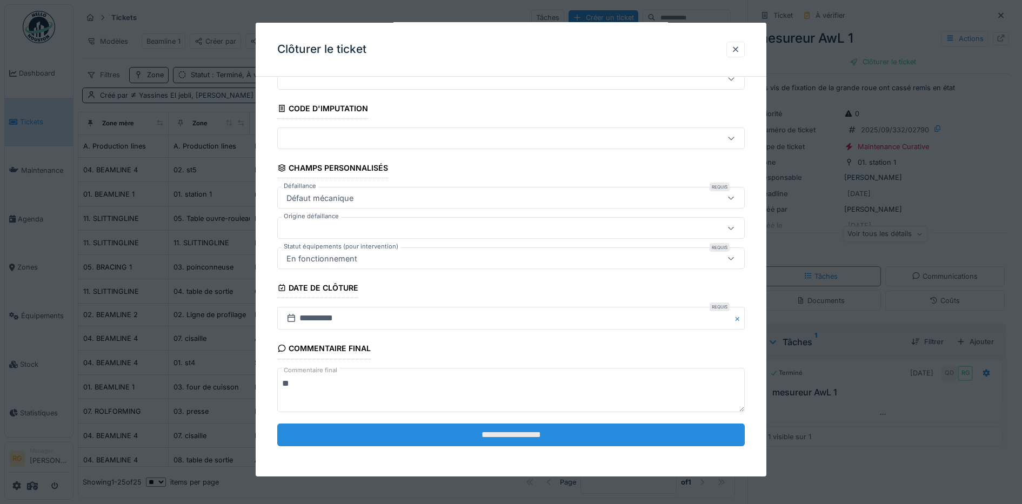
type textarea "**"
click at [495, 438] on input "**********" at bounding box center [511, 435] width 468 height 23
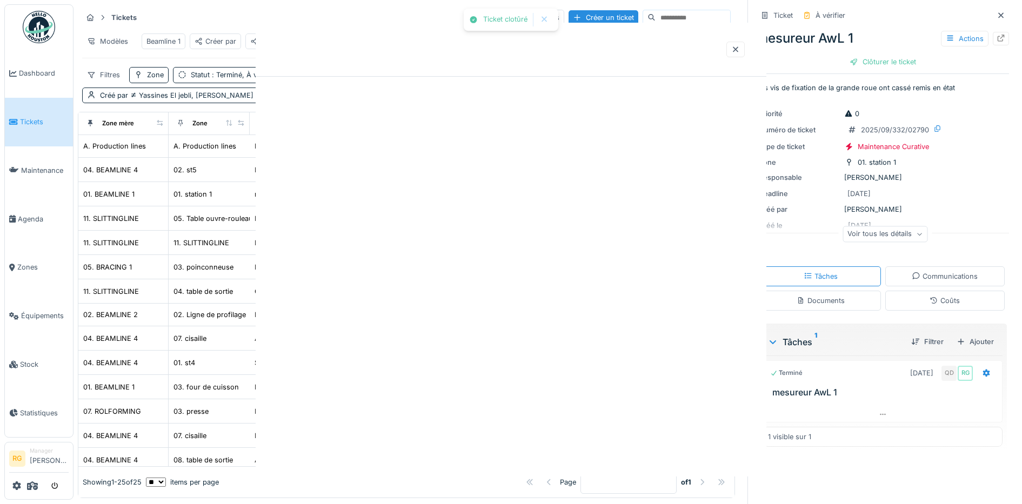
scroll to position [0, 0]
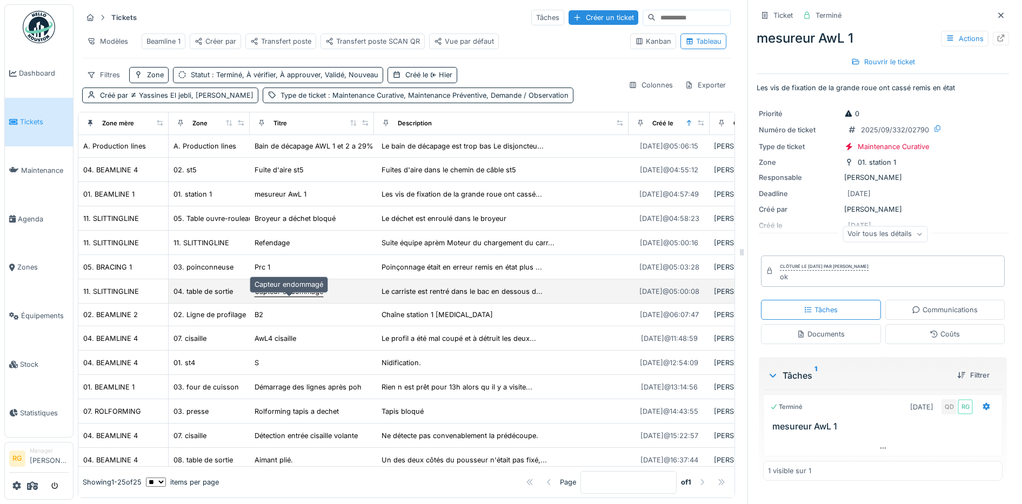
click at [278, 293] on div "Capteur endommagé" at bounding box center [289, 291] width 69 height 10
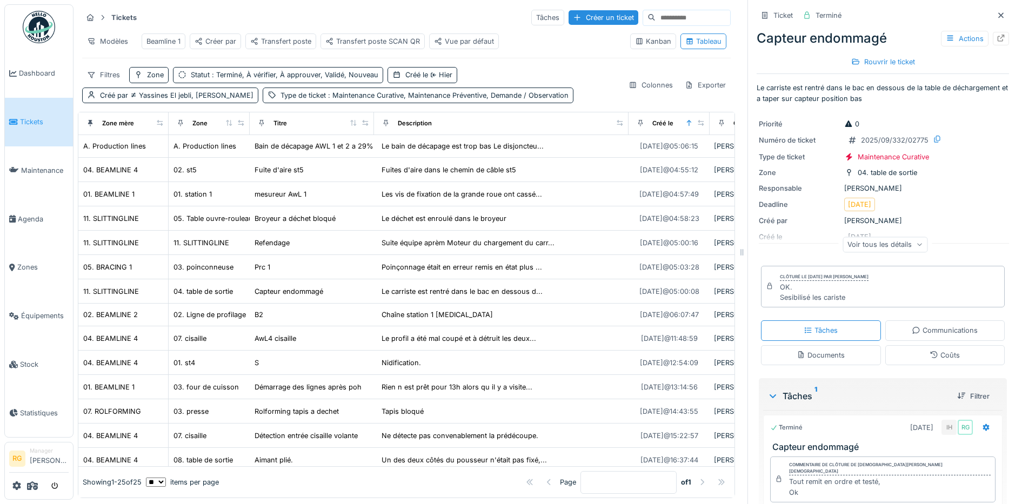
click at [806, 350] on div "Documents" at bounding box center [821, 355] width 48 height 10
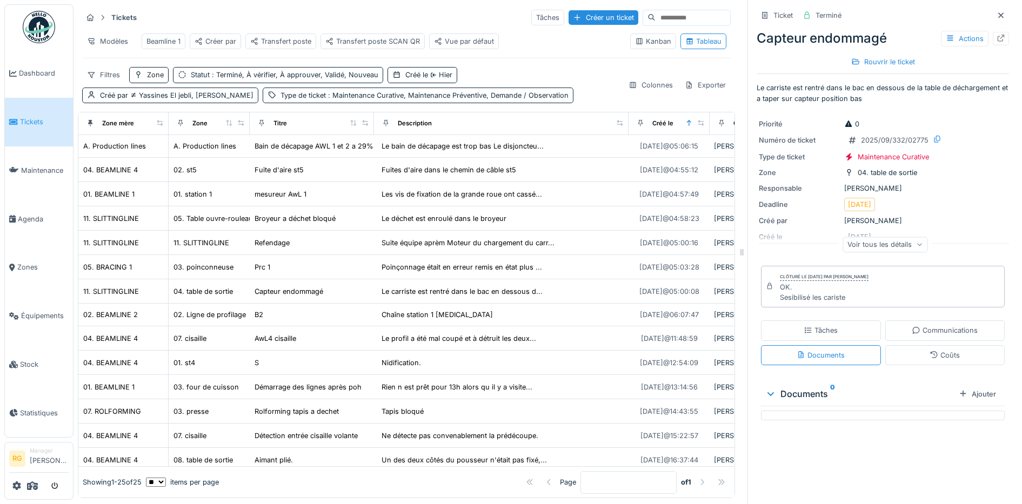
click at [807, 325] on div "Tâches" at bounding box center [821, 330] width 34 height 10
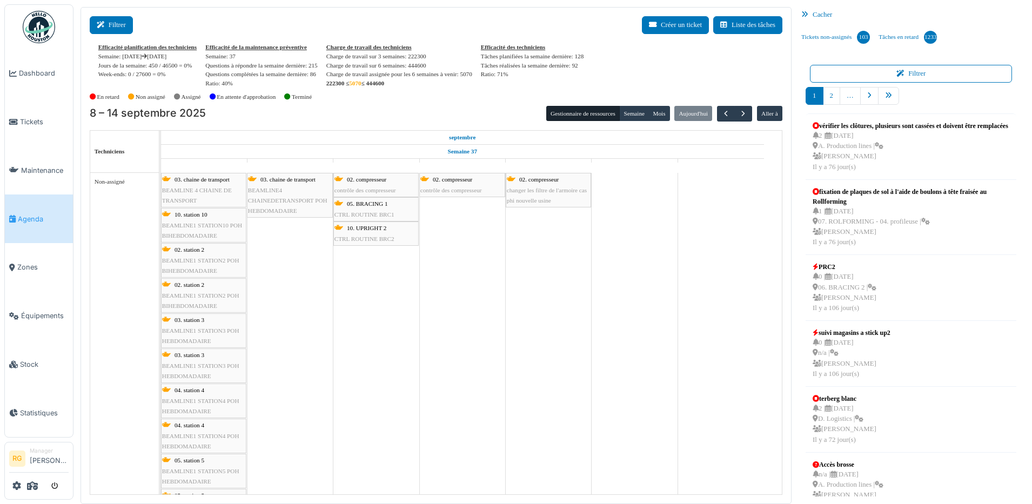
click at [119, 29] on button "Filtrer" at bounding box center [111, 25] width 43 height 18
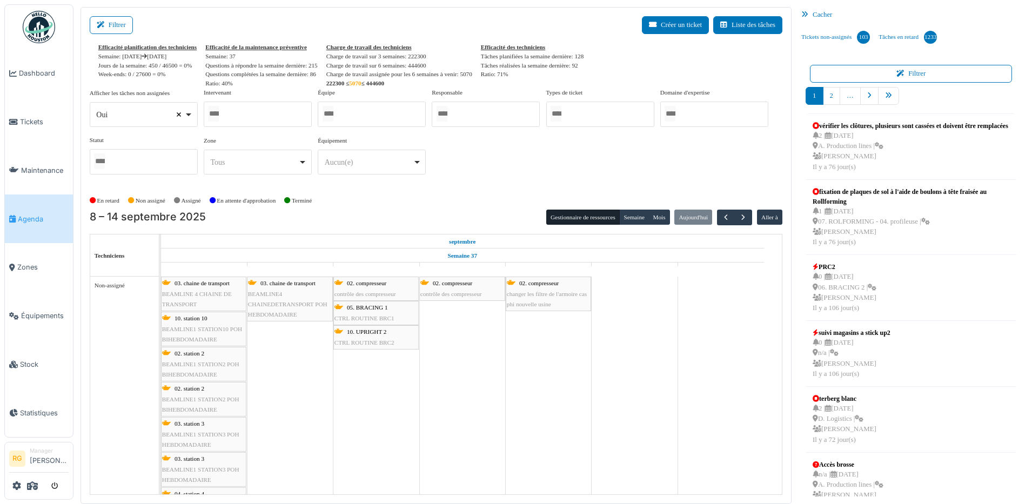
select select
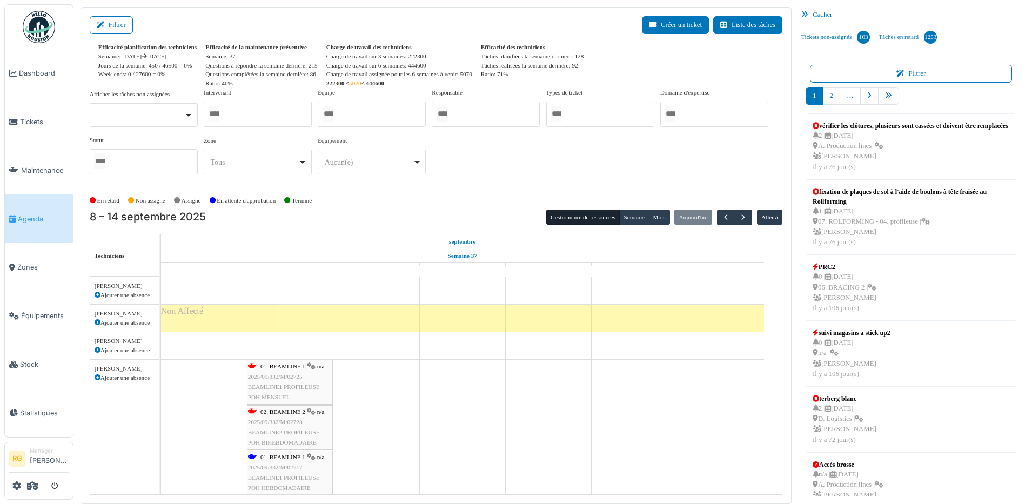
click at [258, 115] on div at bounding box center [258, 114] width 108 height 25
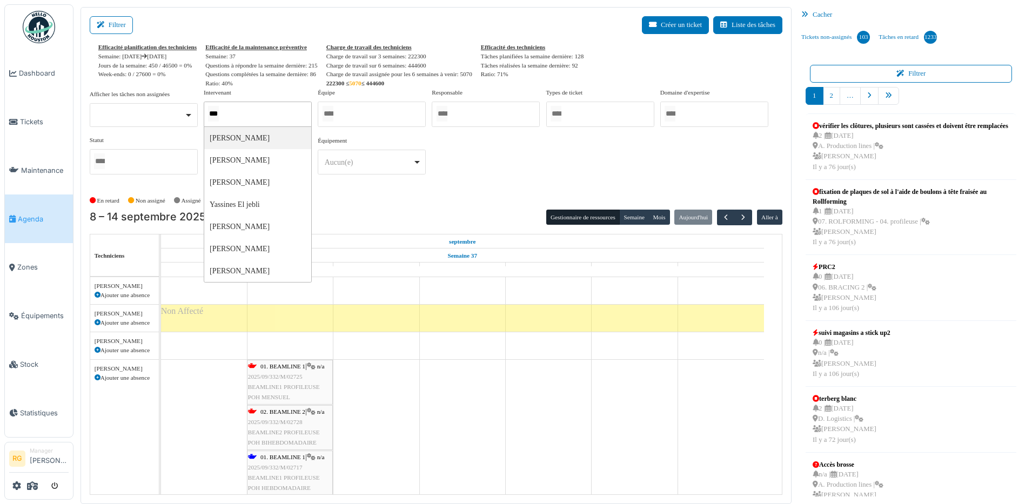
type input "****"
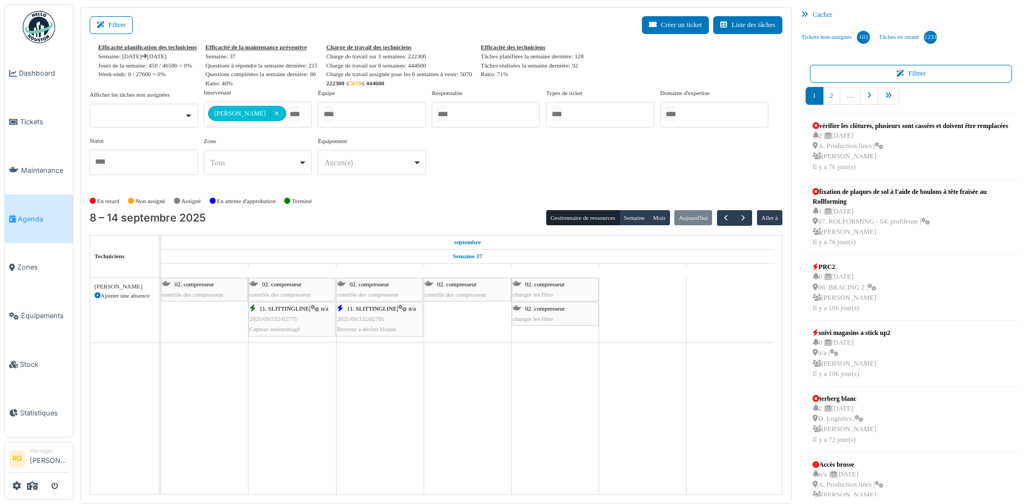
click at [369, 199] on div "En retard Non assigné Assigné En attente d'approbation Terminé" at bounding box center [436, 201] width 693 height 18
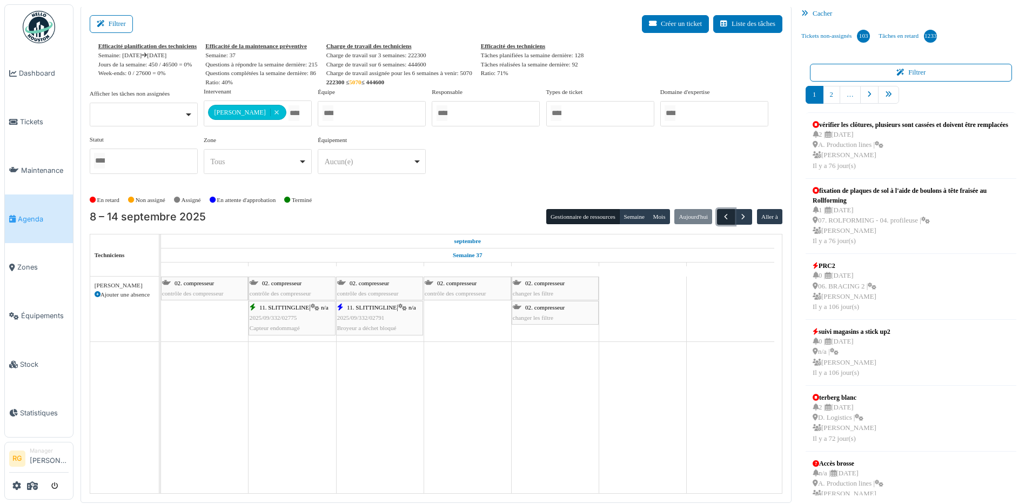
click at [721, 218] on span "button" at bounding box center [725, 216] width 9 height 9
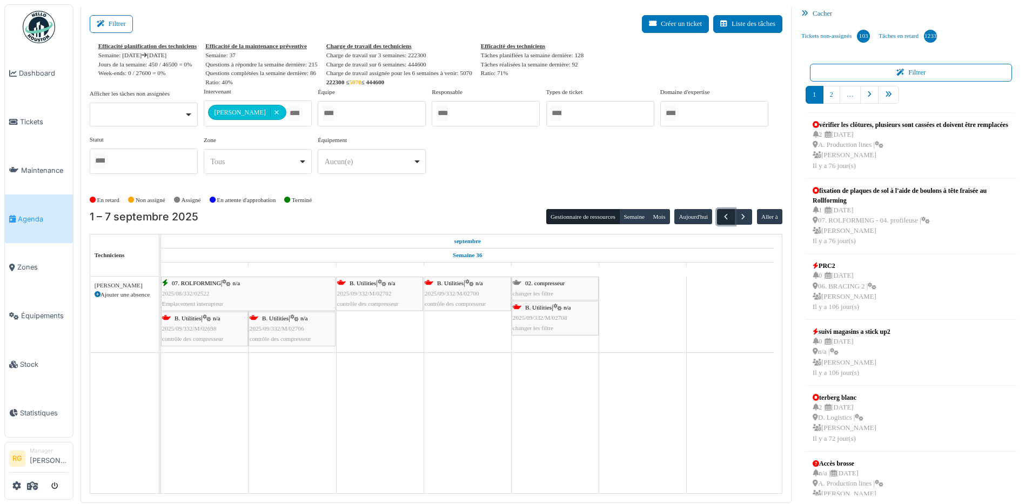
click at [721, 218] on span "button" at bounding box center [725, 216] width 9 height 9
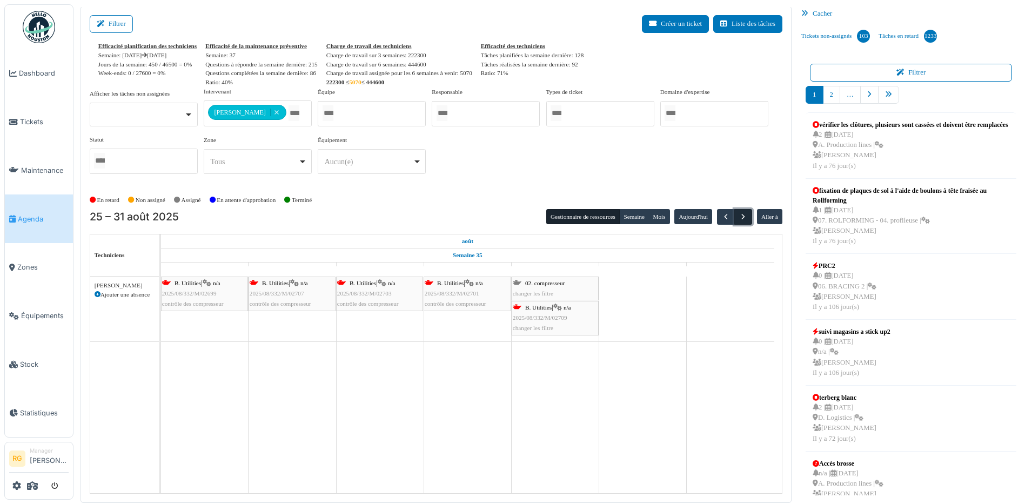
click at [739, 218] on span "button" at bounding box center [743, 216] width 9 height 9
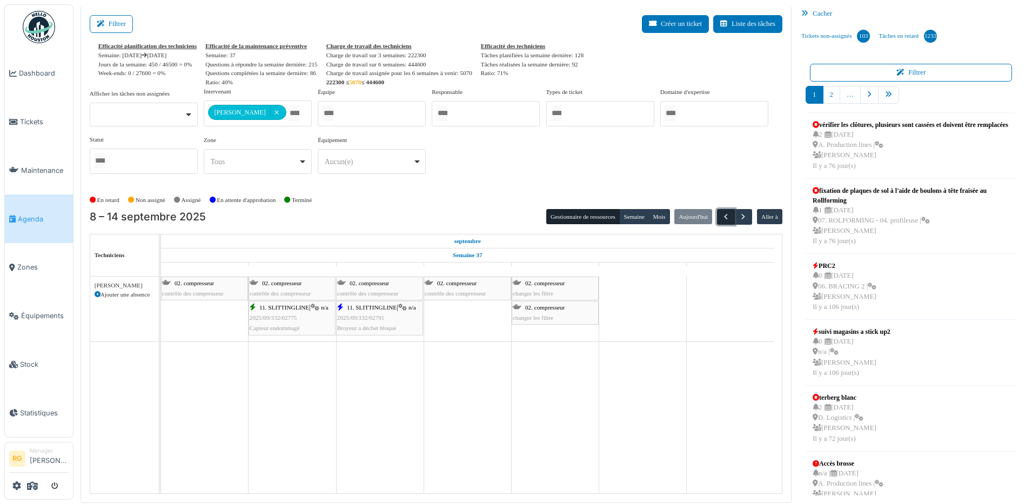
click at [721, 217] on span "button" at bounding box center [725, 216] width 9 height 9
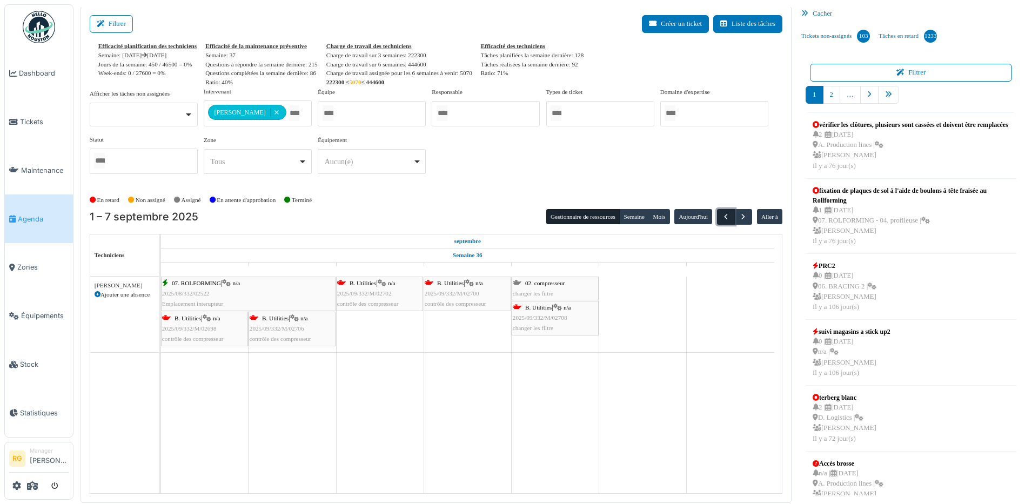
click at [721, 217] on span "button" at bounding box center [725, 216] width 9 height 9
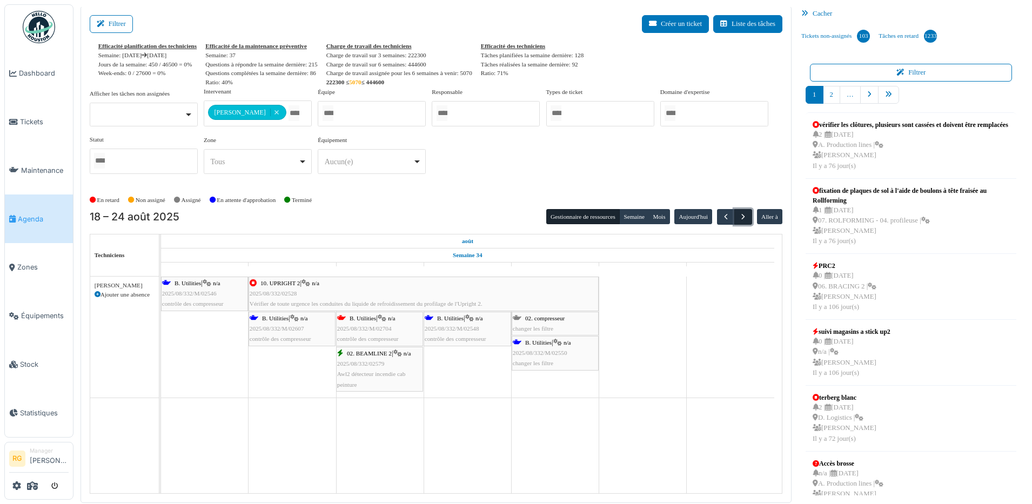
click at [739, 215] on span "button" at bounding box center [743, 216] width 9 height 9
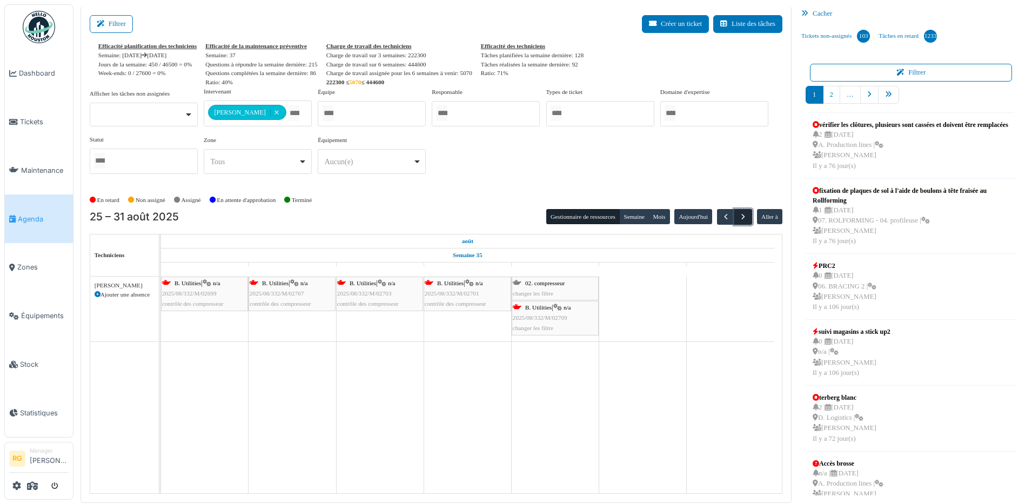
click at [739, 213] on span "button" at bounding box center [743, 216] width 9 height 9
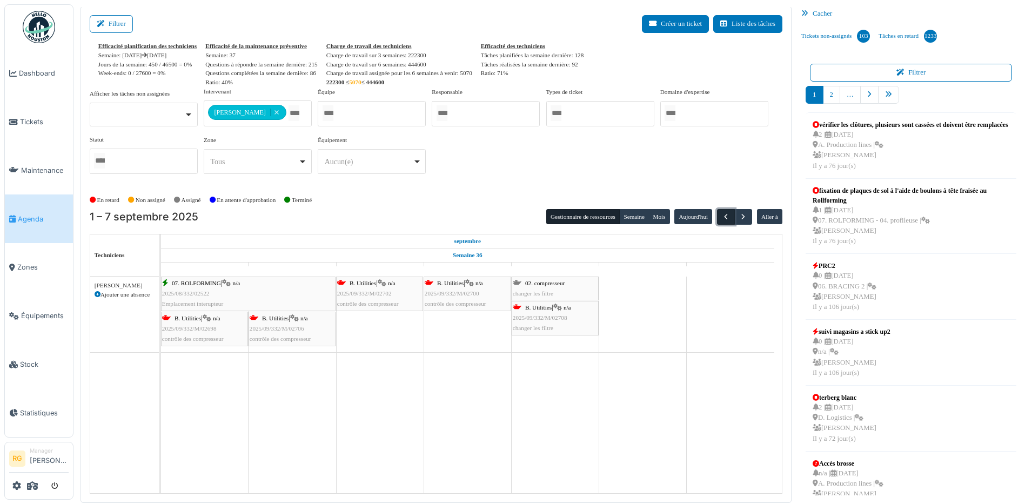
click at [721, 217] on span "button" at bounding box center [725, 216] width 9 height 9
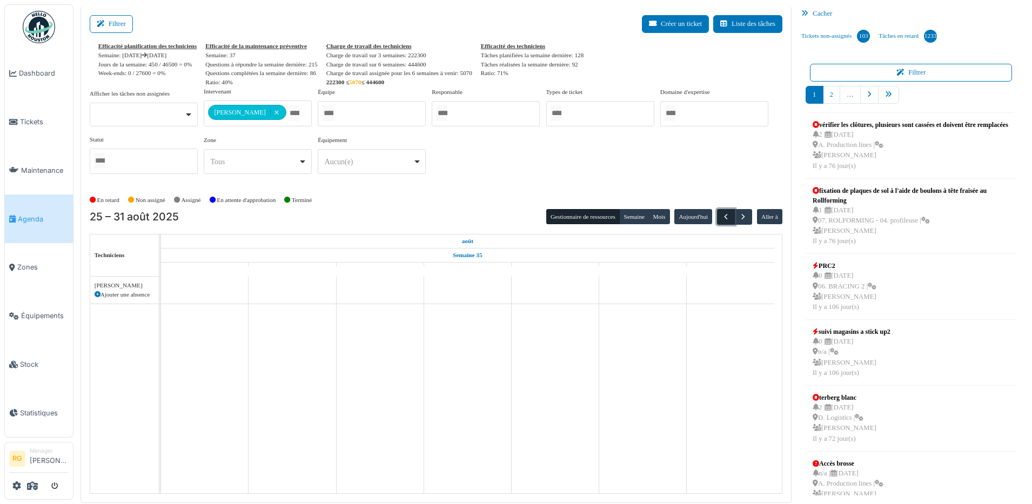
click at [721, 217] on span "button" at bounding box center [725, 216] width 9 height 9
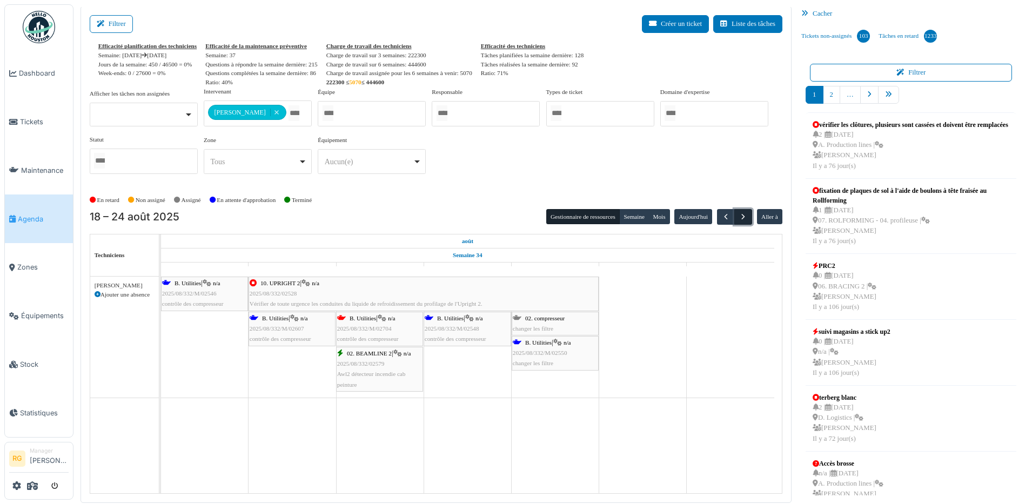
click at [739, 218] on span "button" at bounding box center [743, 216] width 9 height 9
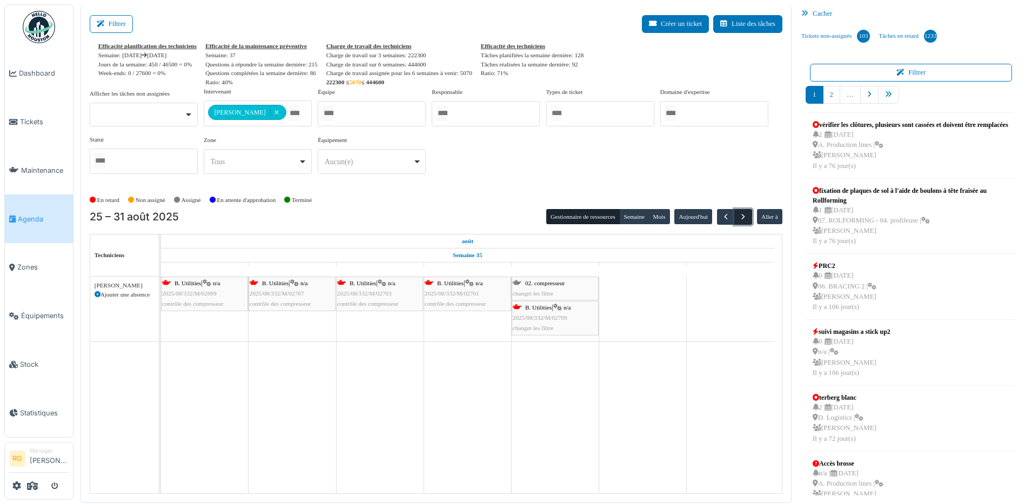
click at [739, 218] on span "button" at bounding box center [743, 216] width 9 height 9
click at [533, 320] on div "B. Utilities | n/a 2025/09/332/M/02708 changer les filtre" at bounding box center [555, 318] width 85 height 31
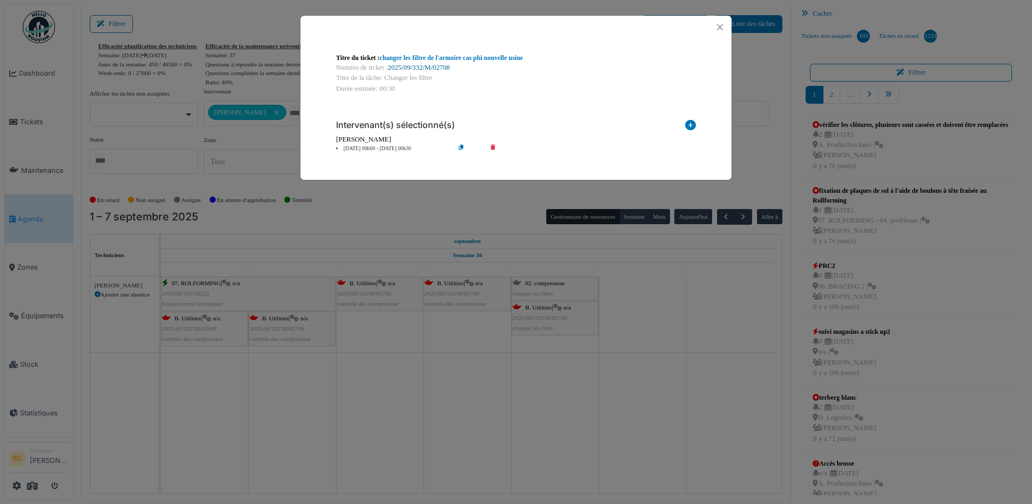
click at [412, 68] on link "2025/09/332/M/02708" at bounding box center [419, 68] width 62 height 8
click at [718, 25] on button "Close" at bounding box center [720, 27] width 15 height 15
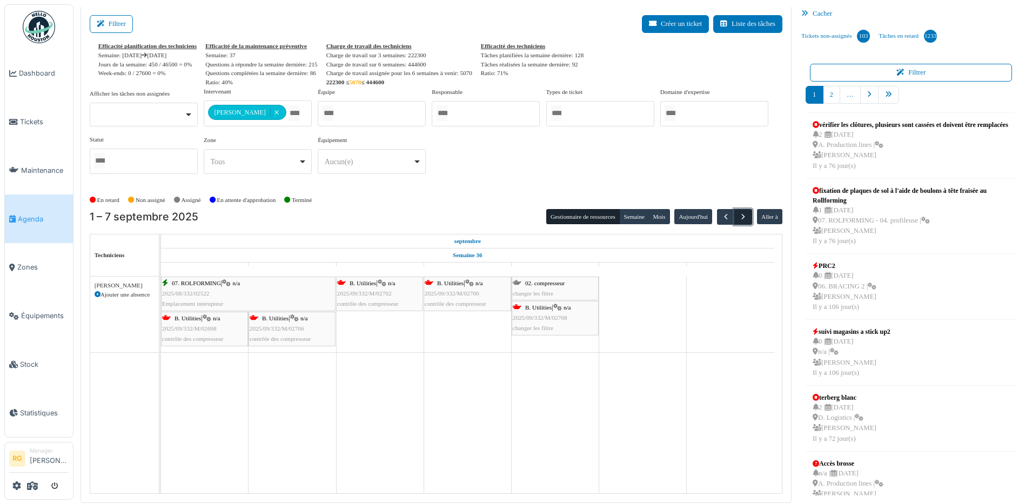
click at [739, 217] on span "button" at bounding box center [743, 216] width 9 height 9
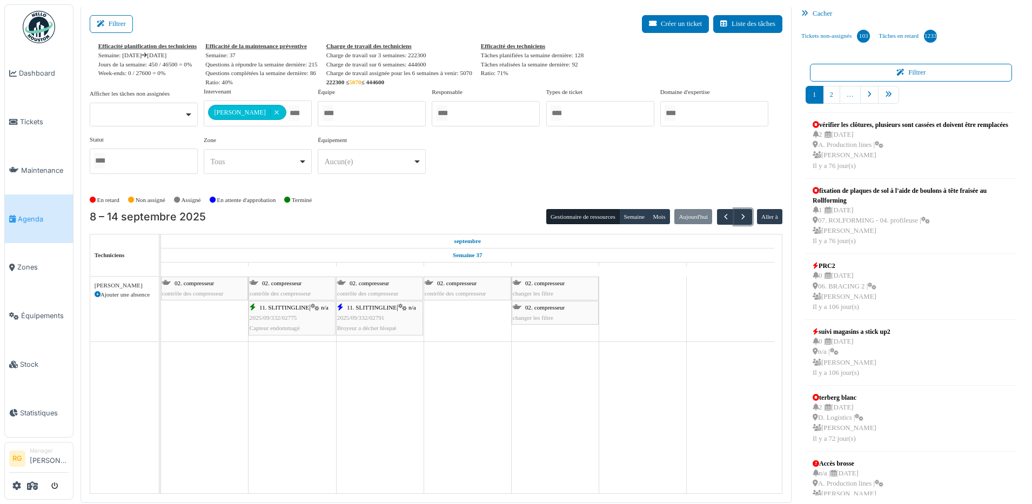
click at [462, 288] on div "02. compresseur contrôle des compresseur" at bounding box center [467, 288] width 85 height 21
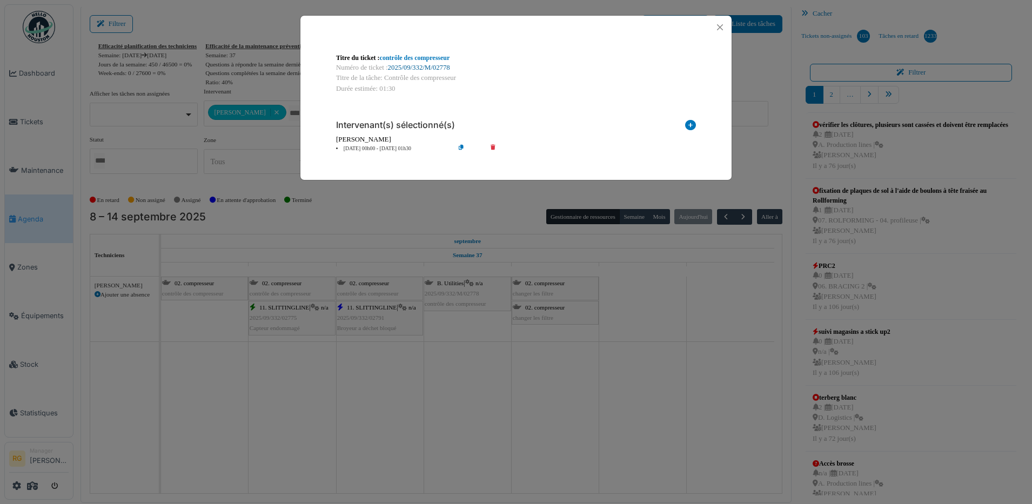
click at [414, 66] on link "2025/09/332/M/02778" at bounding box center [419, 68] width 62 height 8
click at [720, 29] on button "Close" at bounding box center [720, 27] width 15 height 15
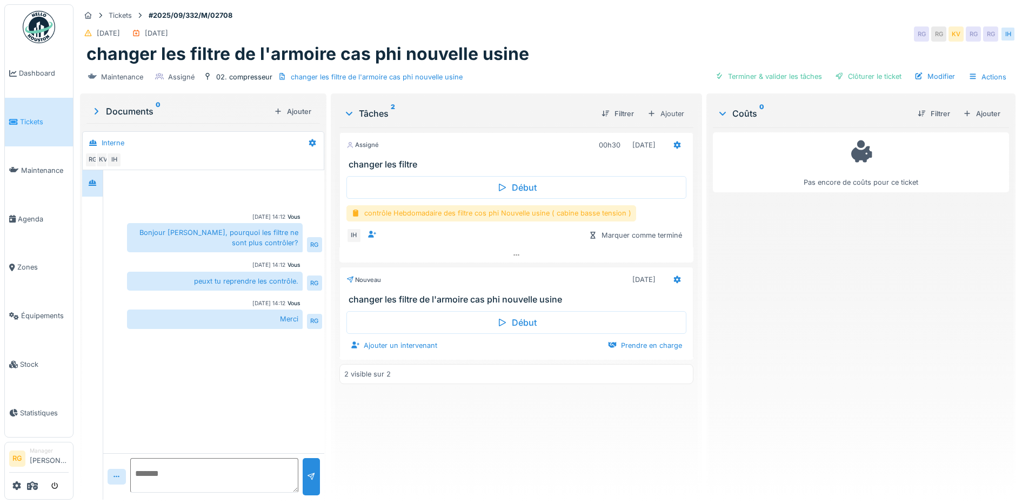
click at [490, 218] on div "contrôle Hebdomadaire des filtre cos phi Nouvelle usine ( cabine basse tension )" at bounding box center [491, 213] width 290 height 16
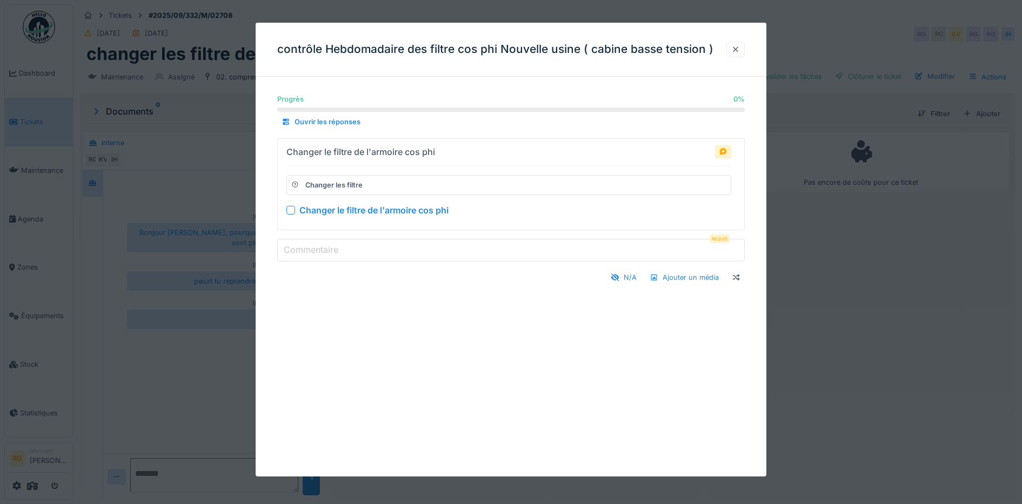
click at [740, 50] on div at bounding box center [735, 49] width 9 height 10
